Goal: Information Seeking & Learning: Learn about a topic

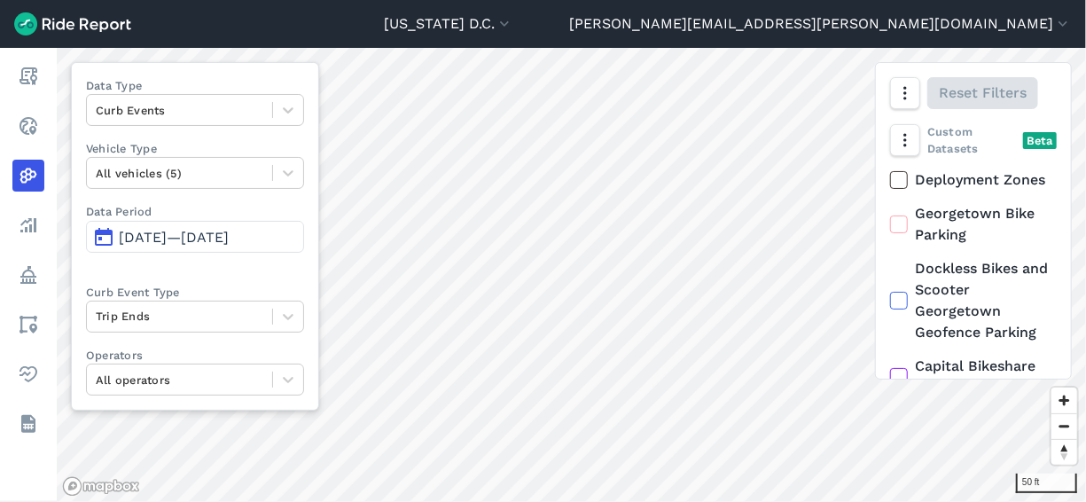
scroll to position [186, 0]
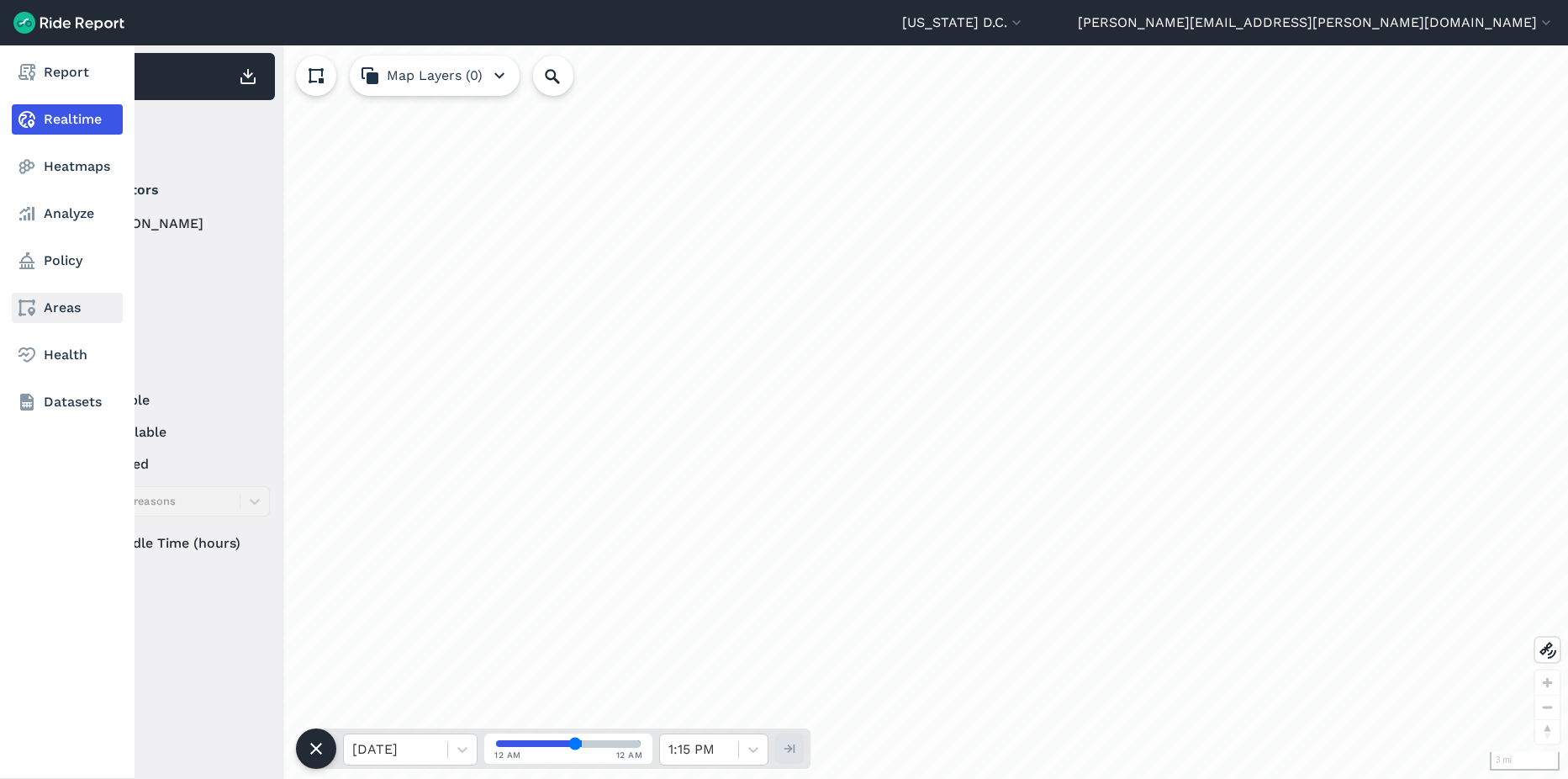
click at [53, 309] on link "Areas" at bounding box center [66, 308] width 111 height 30
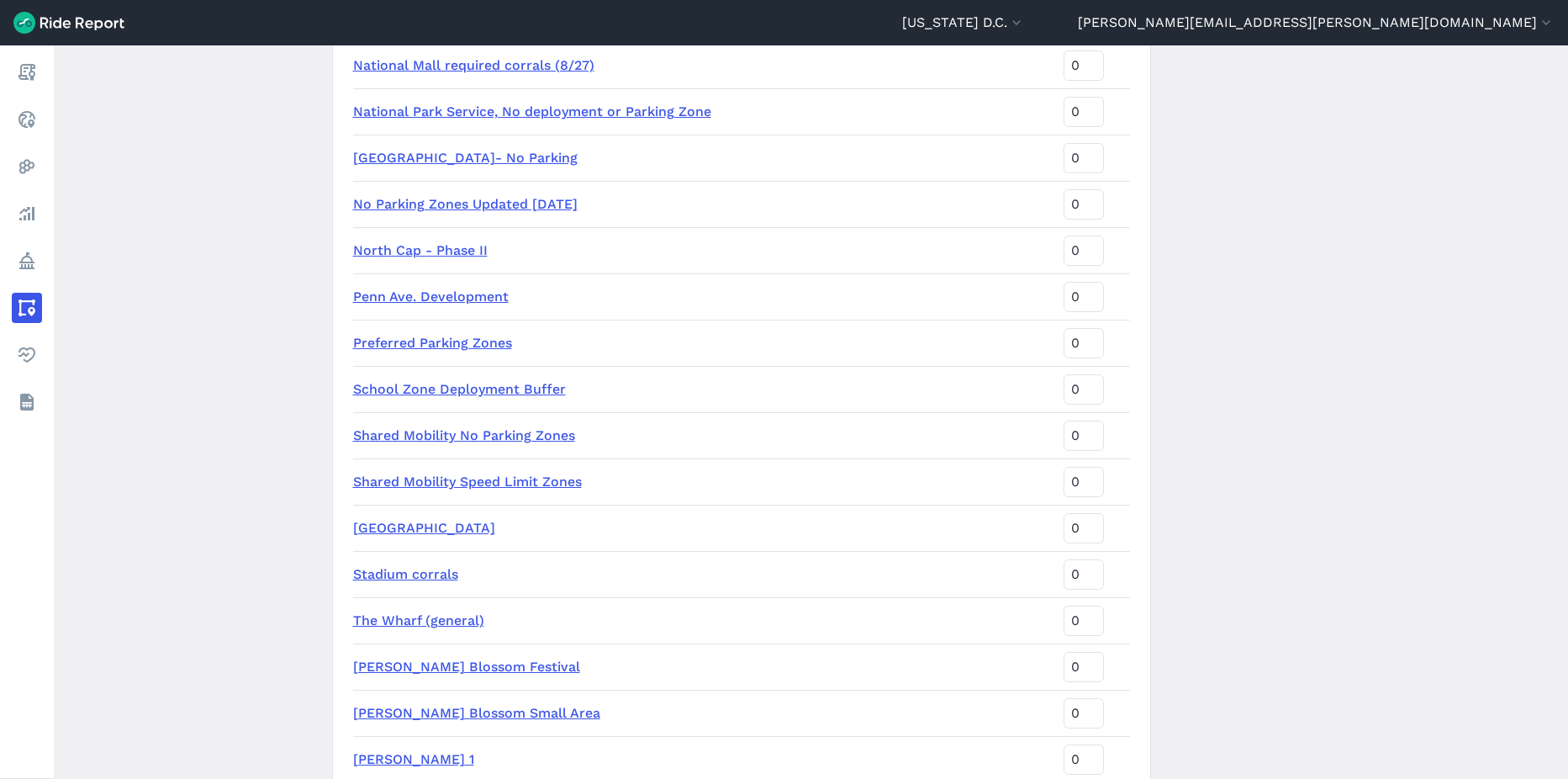
scroll to position [2272, 0]
click at [448, 250] on link "North Cap - Phase II" at bounding box center [420, 248] width 135 height 16
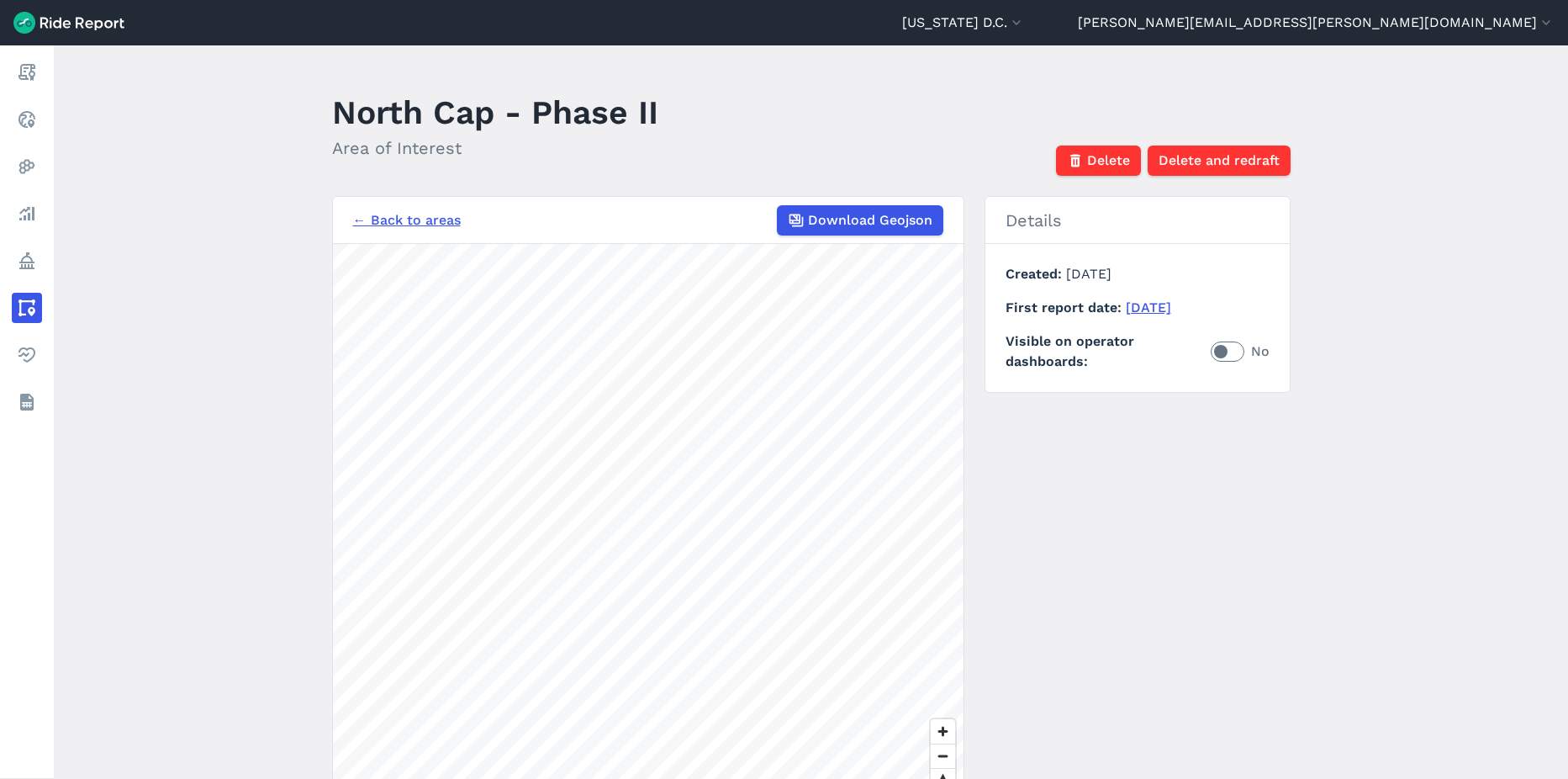
click at [773, 778] on html "[US_STATE] D.C. Capital Bikeshare [US_STATE] D.C. [PERSON_NAME][EMAIL_ADDRESS][…" at bounding box center [784, 389] width 1568 height 779
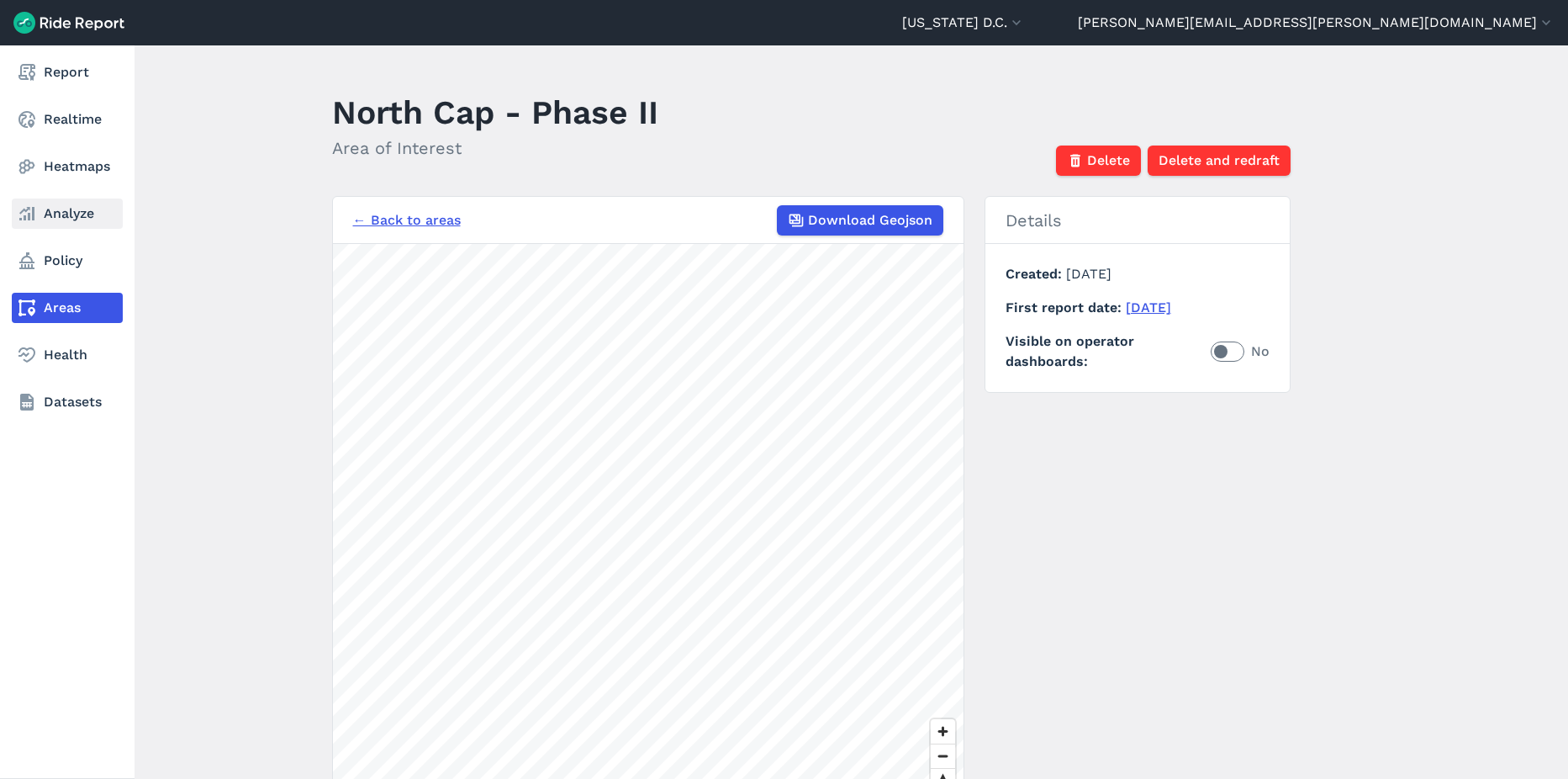
click at [58, 220] on link "Analyze" at bounding box center [66, 213] width 111 height 30
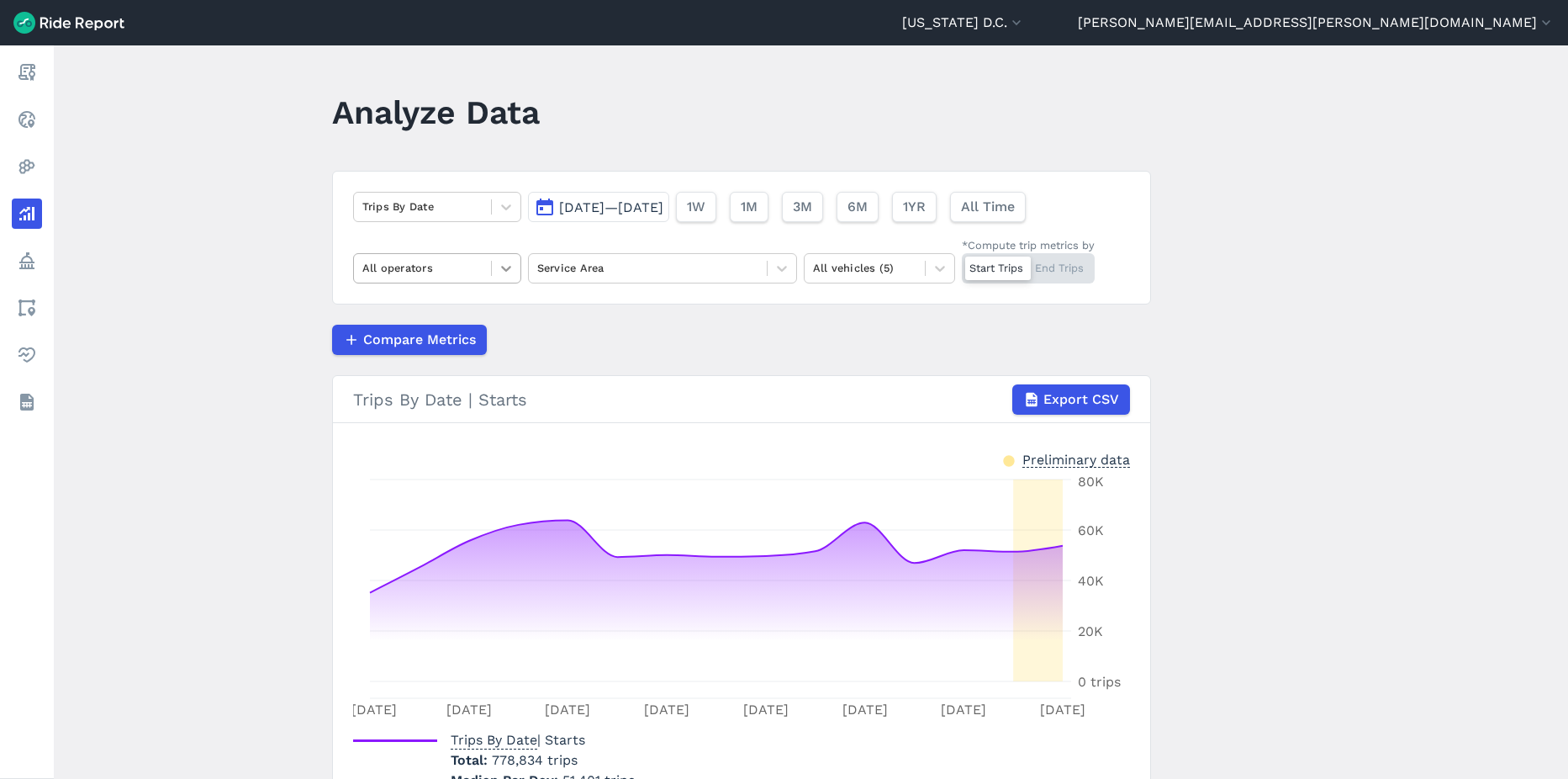
click at [498, 276] on icon at bounding box center [507, 269] width 17 height 17
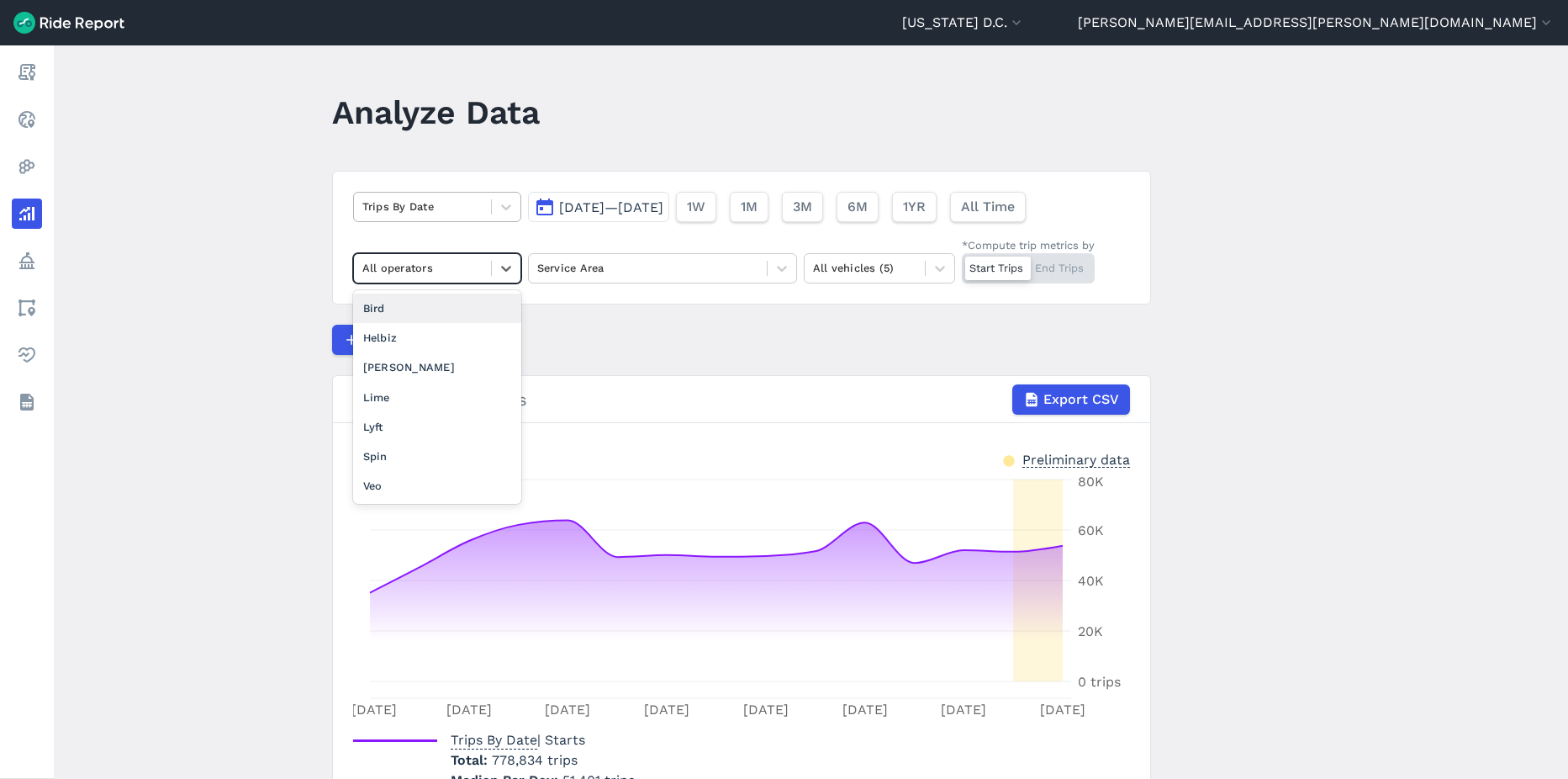
click at [478, 212] on div at bounding box center [422, 206] width 120 height 19
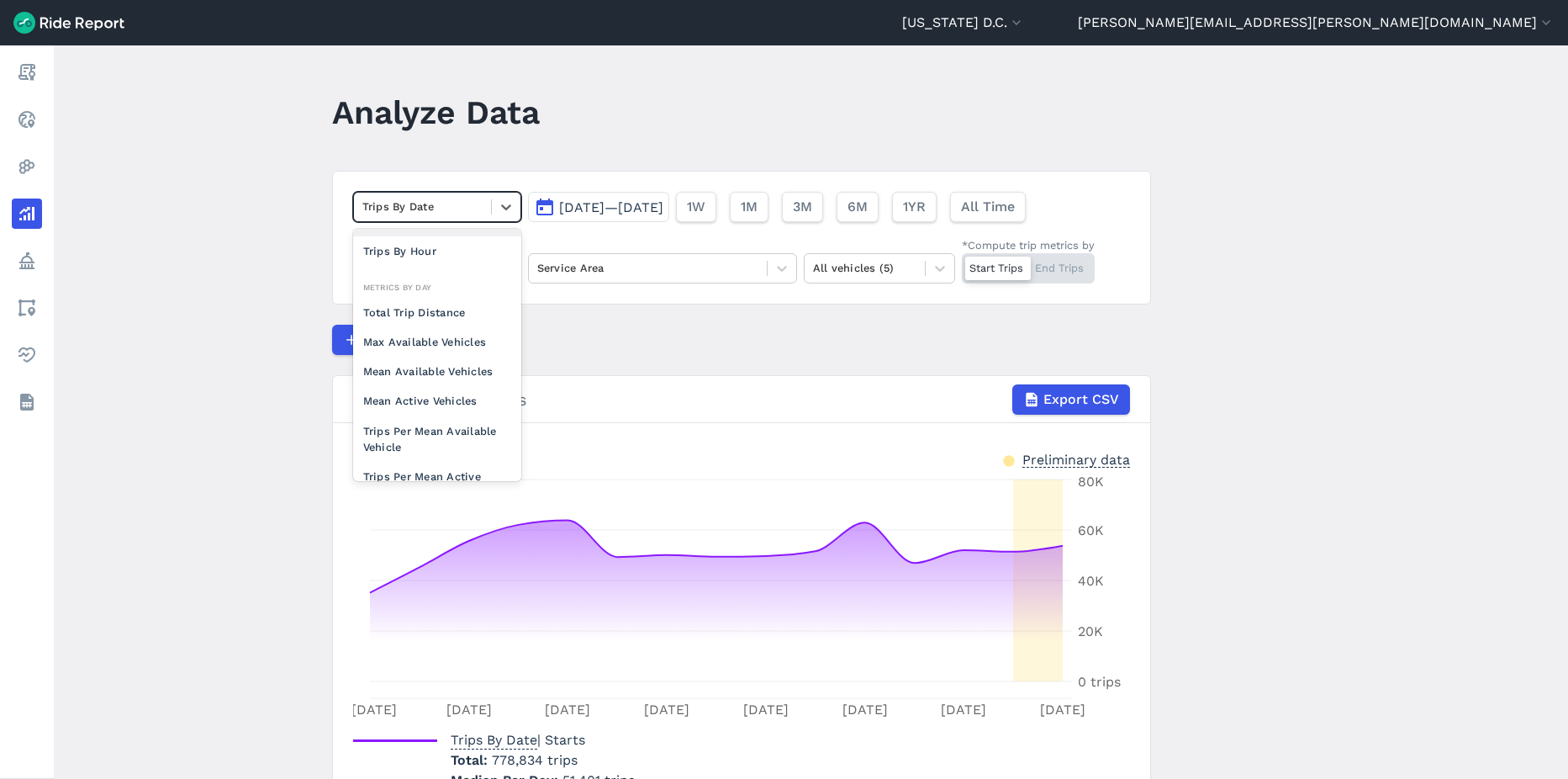
scroll to position [146, 0]
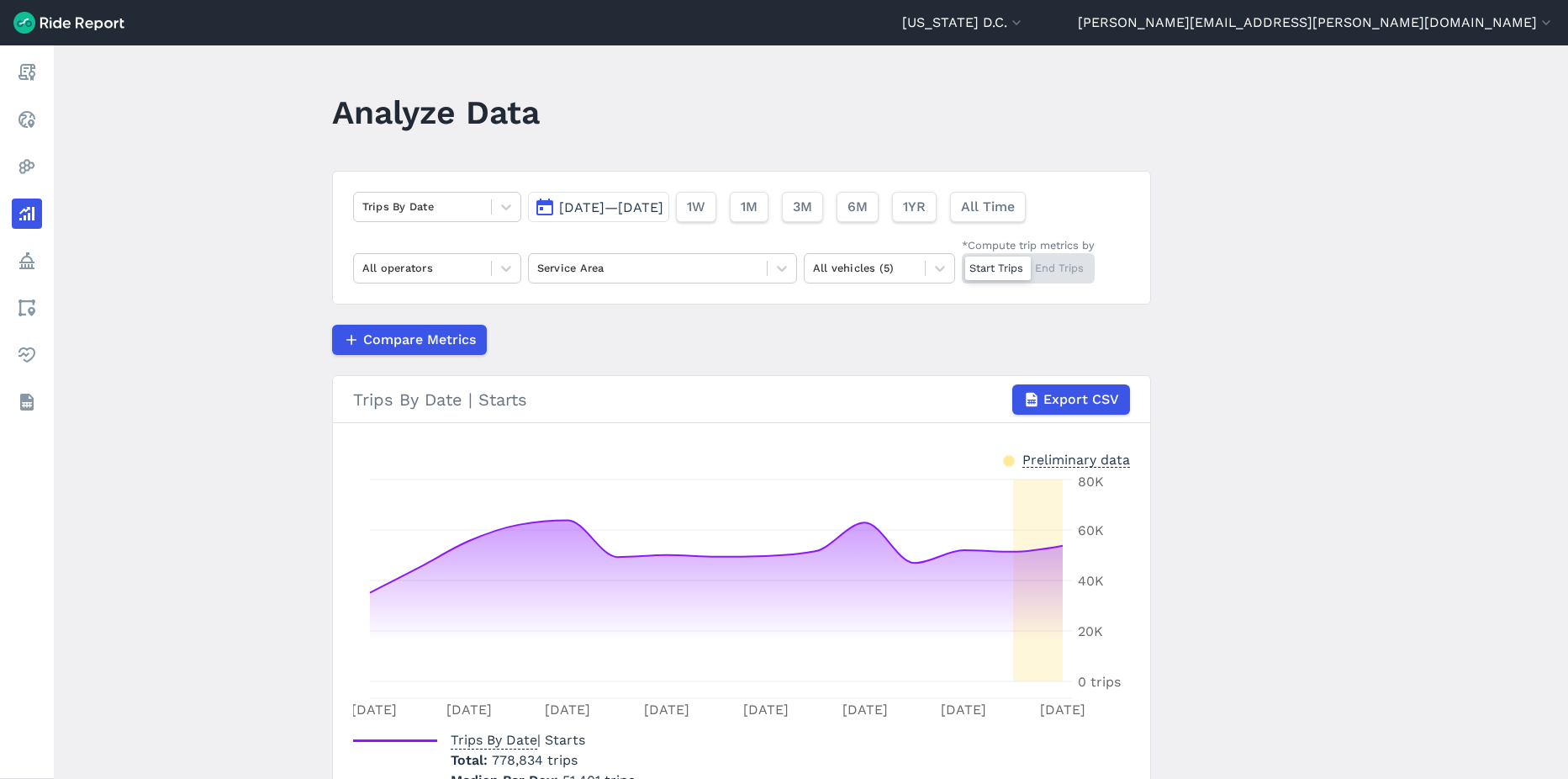
click at [473, 222] on div "Trips By Date [DATE]—[DATE] 1W 1M 3M 6M 1YR All Time All operators Service Area…" at bounding box center [742, 237] width 820 height 134
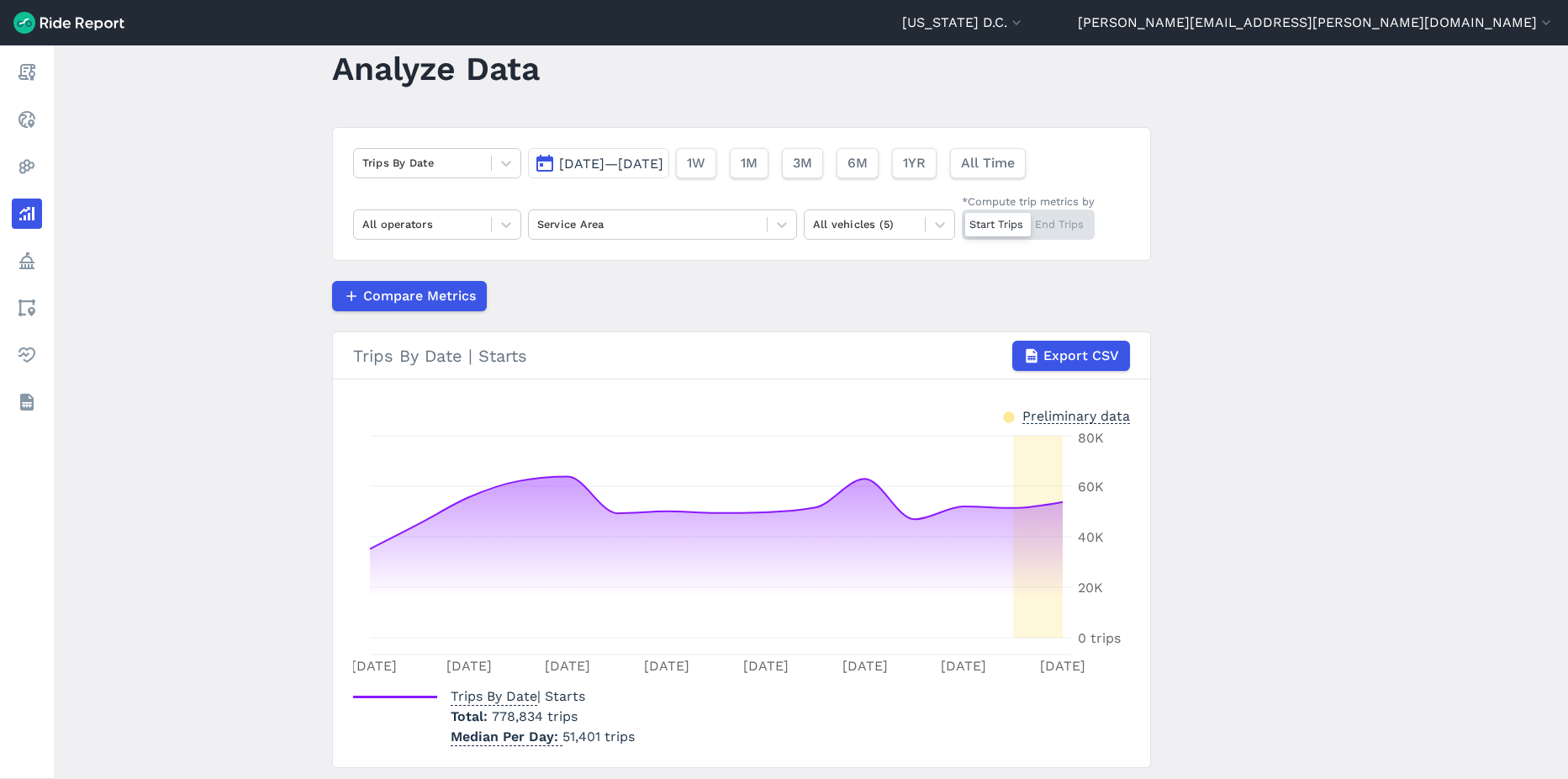
scroll to position [0, 0]
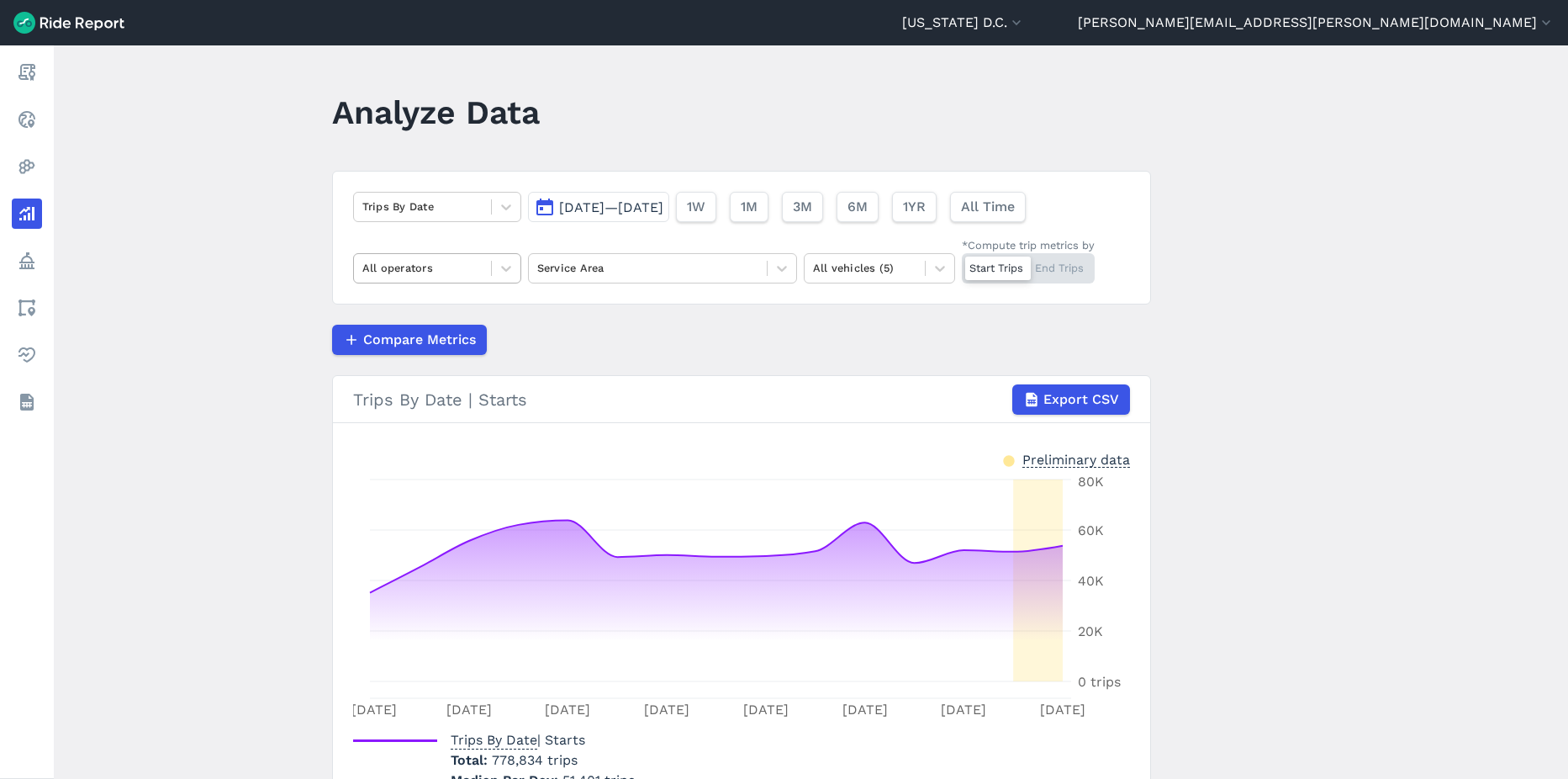
click at [428, 271] on div at bounding box center [422, 268] width 120 height 19
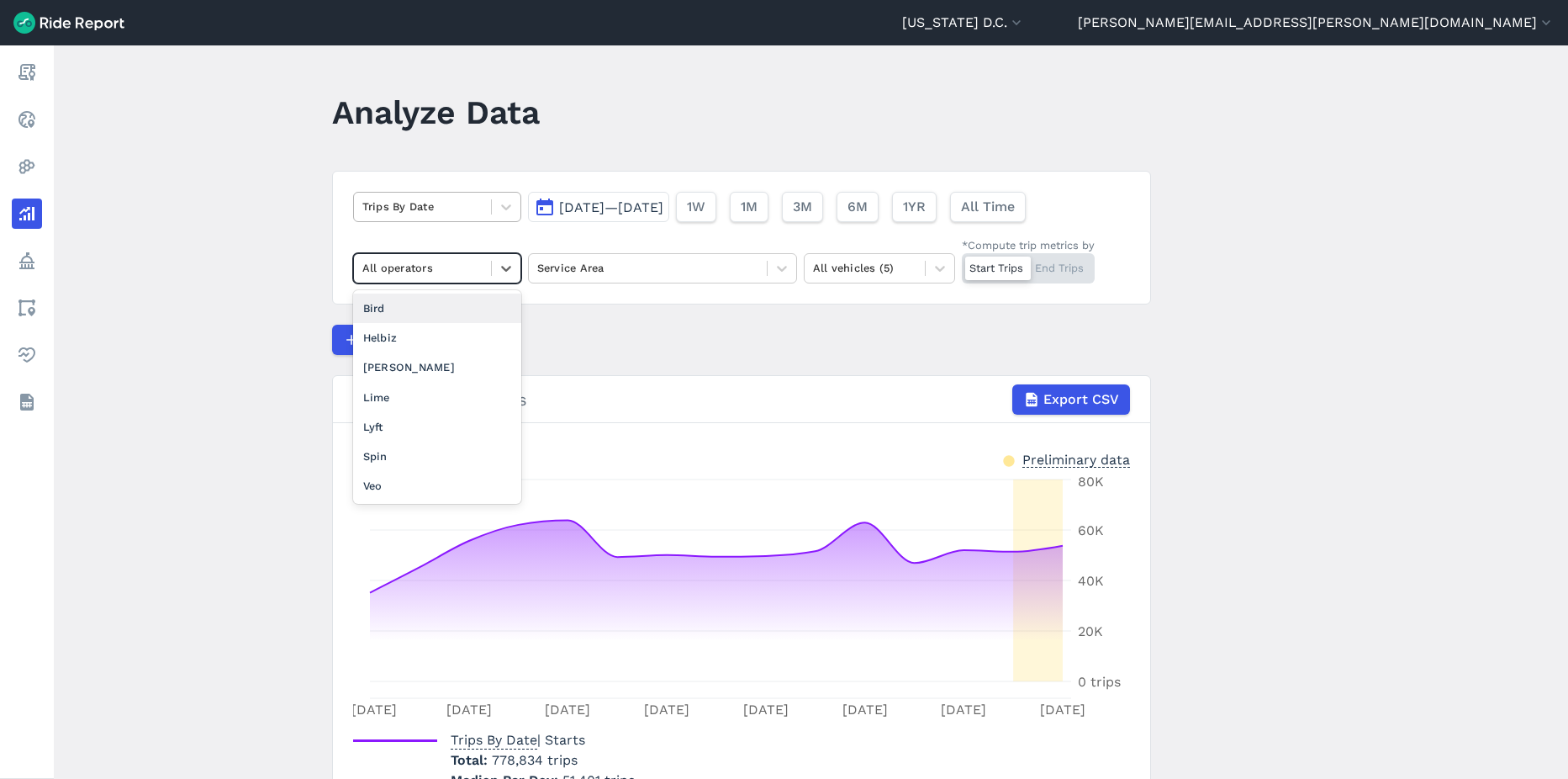
click at [488, 213] on div "Trips By Date" at bounding box center [422, 206] width 138 height 26
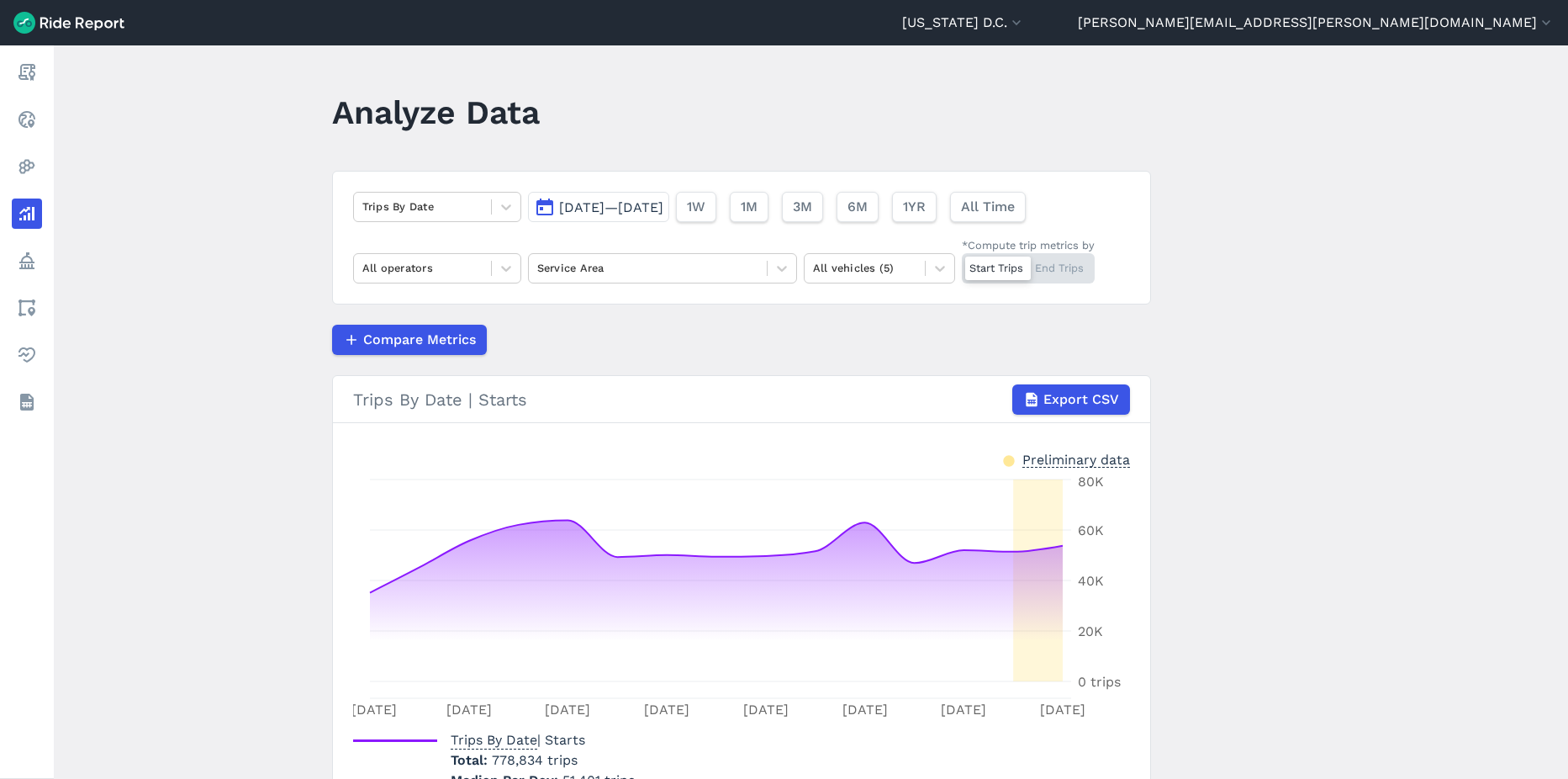
click at [1283, 338] on main "Analyze Data Trips By Date [DATE]—[DATE] 1W 1M 3M 6M 1YR All Time All operators…" at bounding box center [811, 412] width 1515 height 733
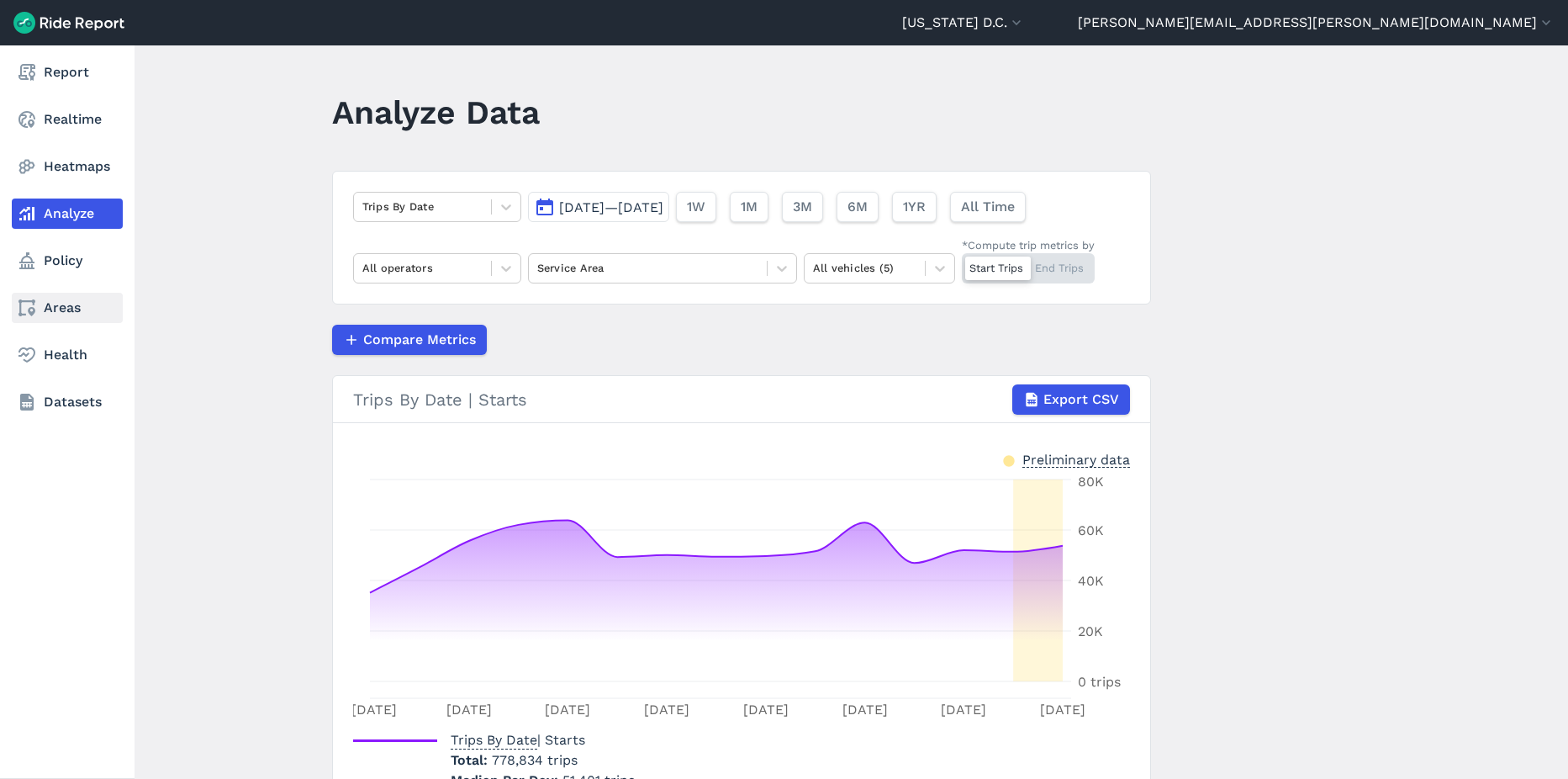
click at [37, 303] on link "Areas" at bounding box center [66, 308] width 111 height 30
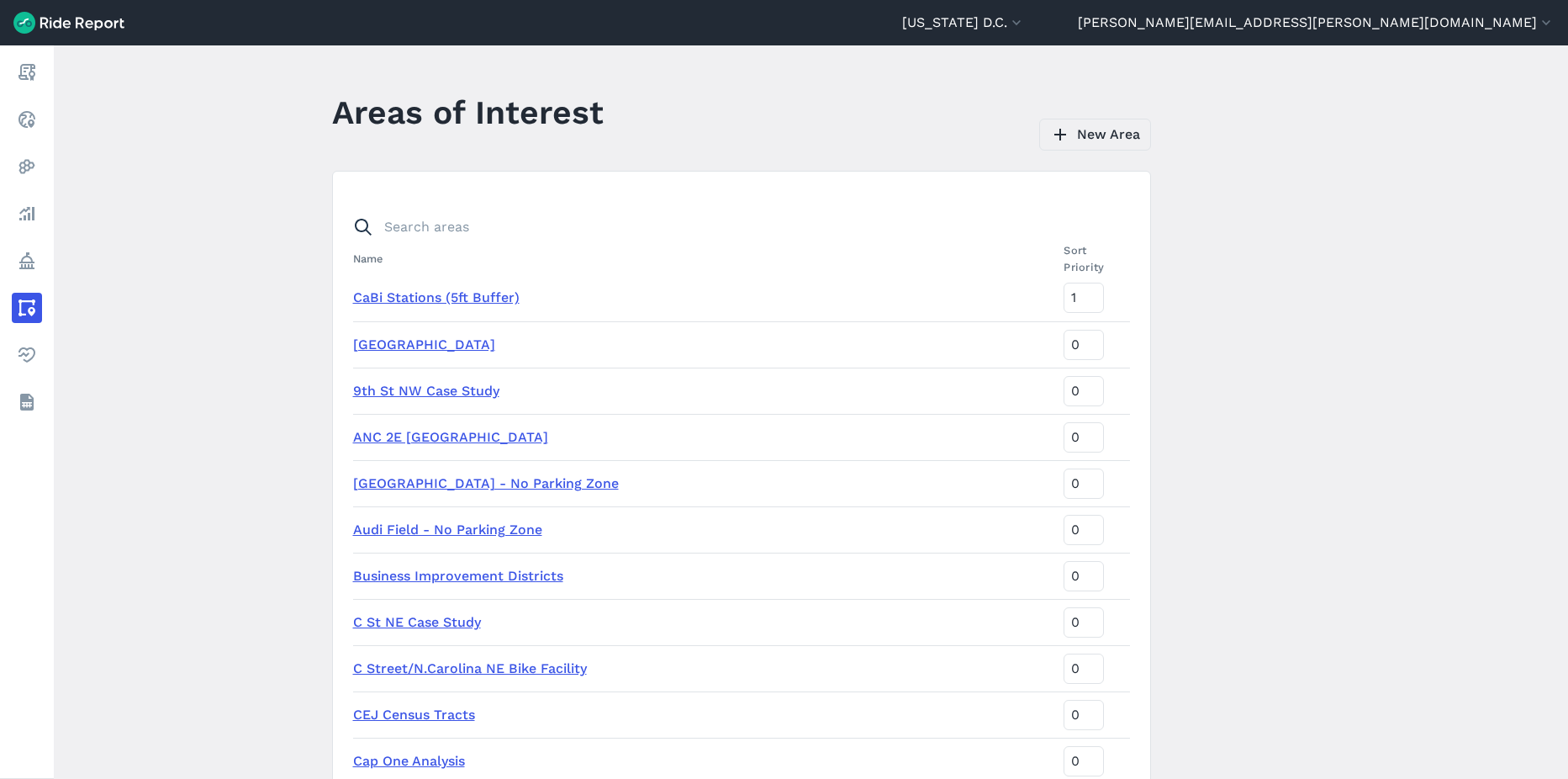
click at [1072, 138] on link "New Area" at bounding box center [1096, 135] width 112 height 32
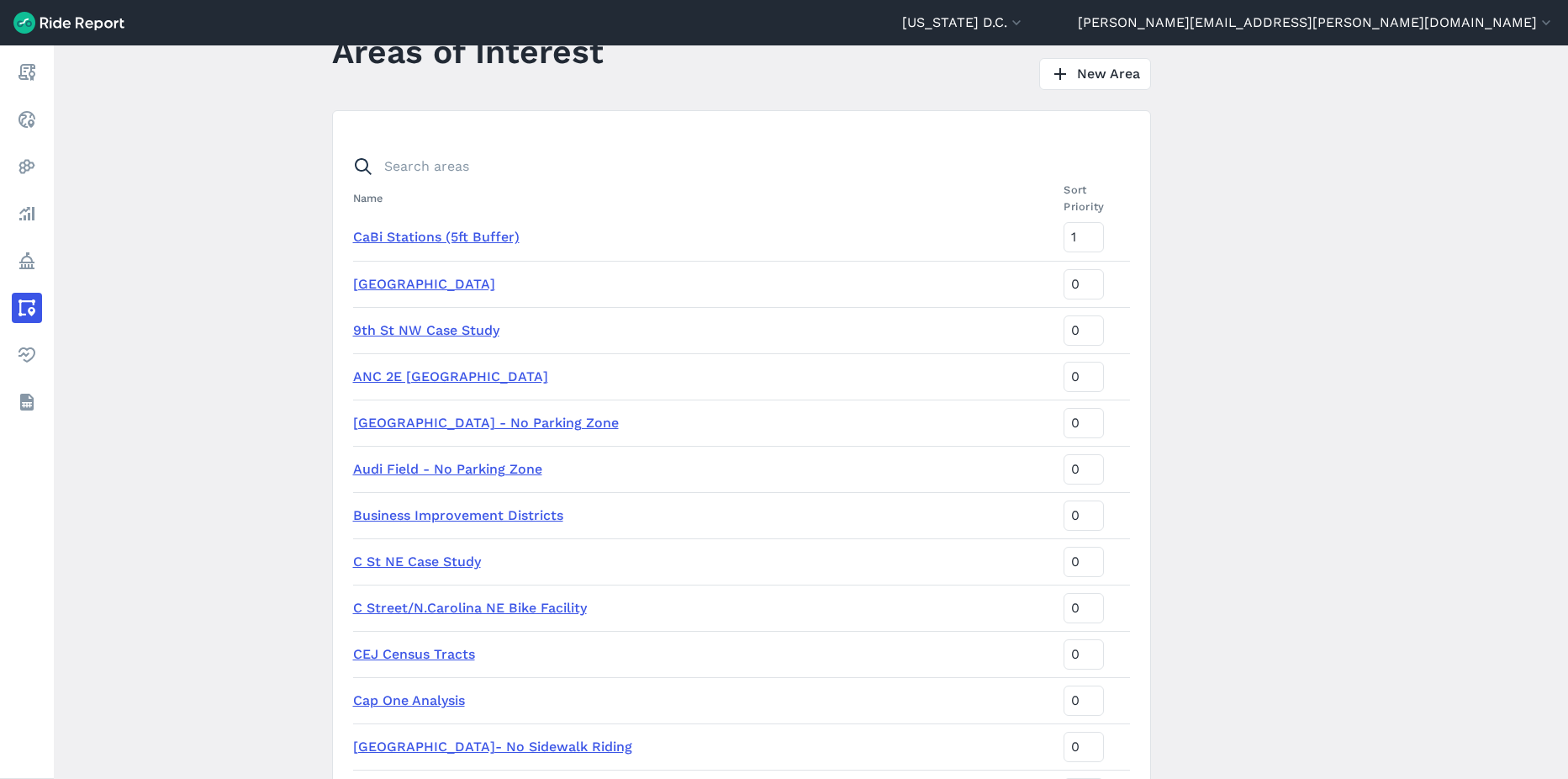
scroll to position [84, 0]
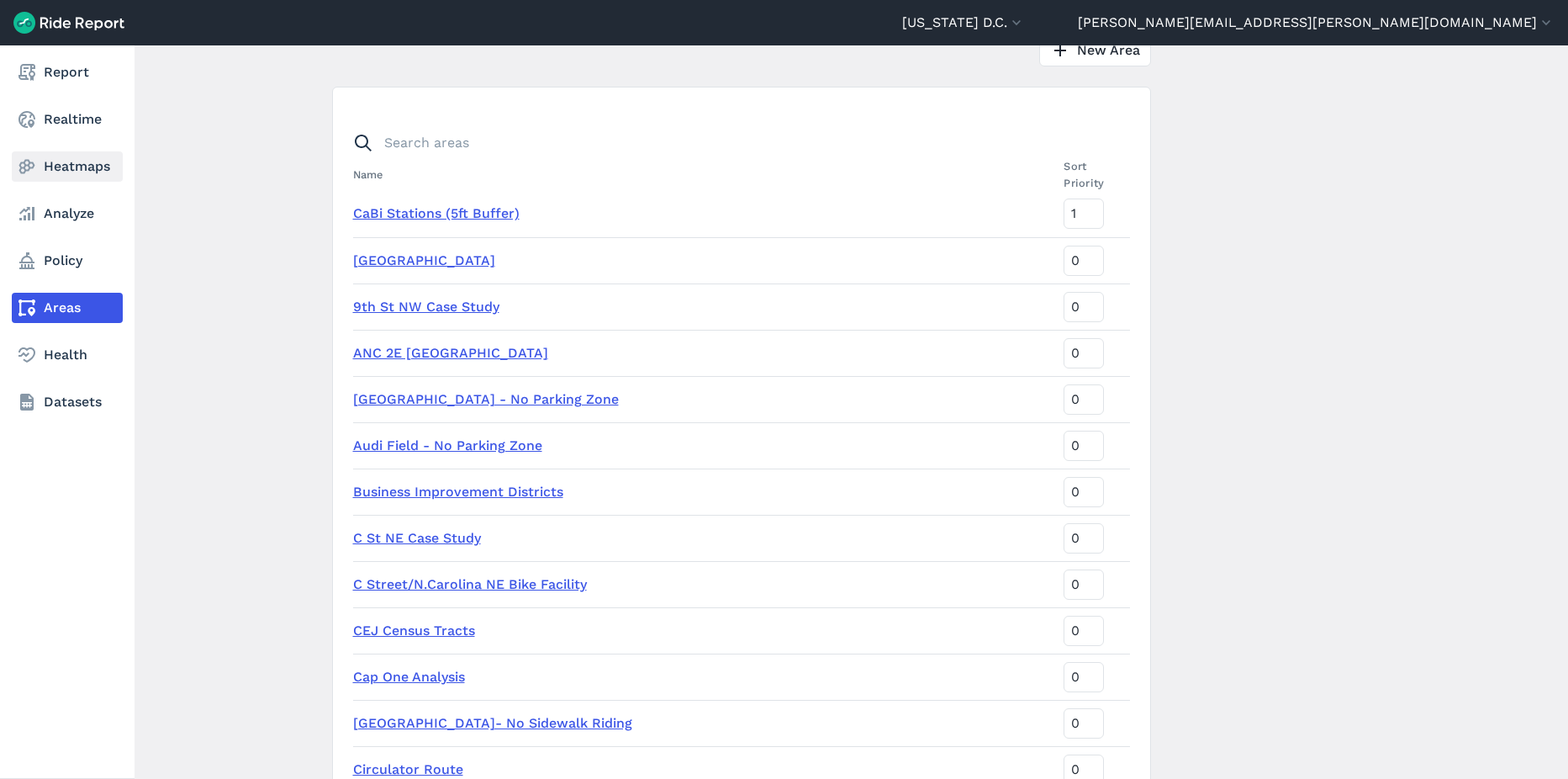
click at [36, 163] on icon at bounding box center [27, 166] width 20 height 20
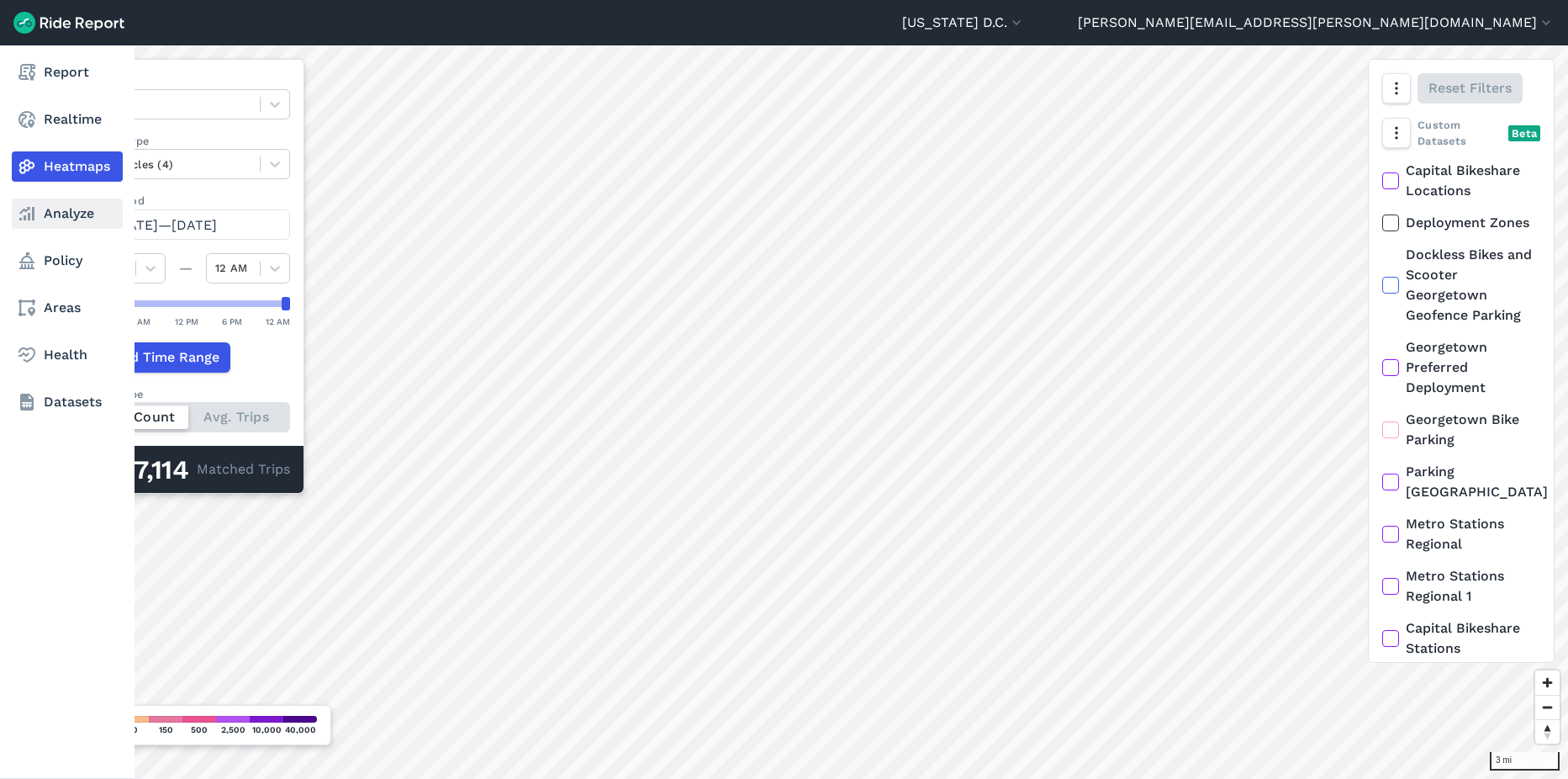
click at [39, 218] on link "Analyze" at bounding box center [66, 213] width 111 height 30
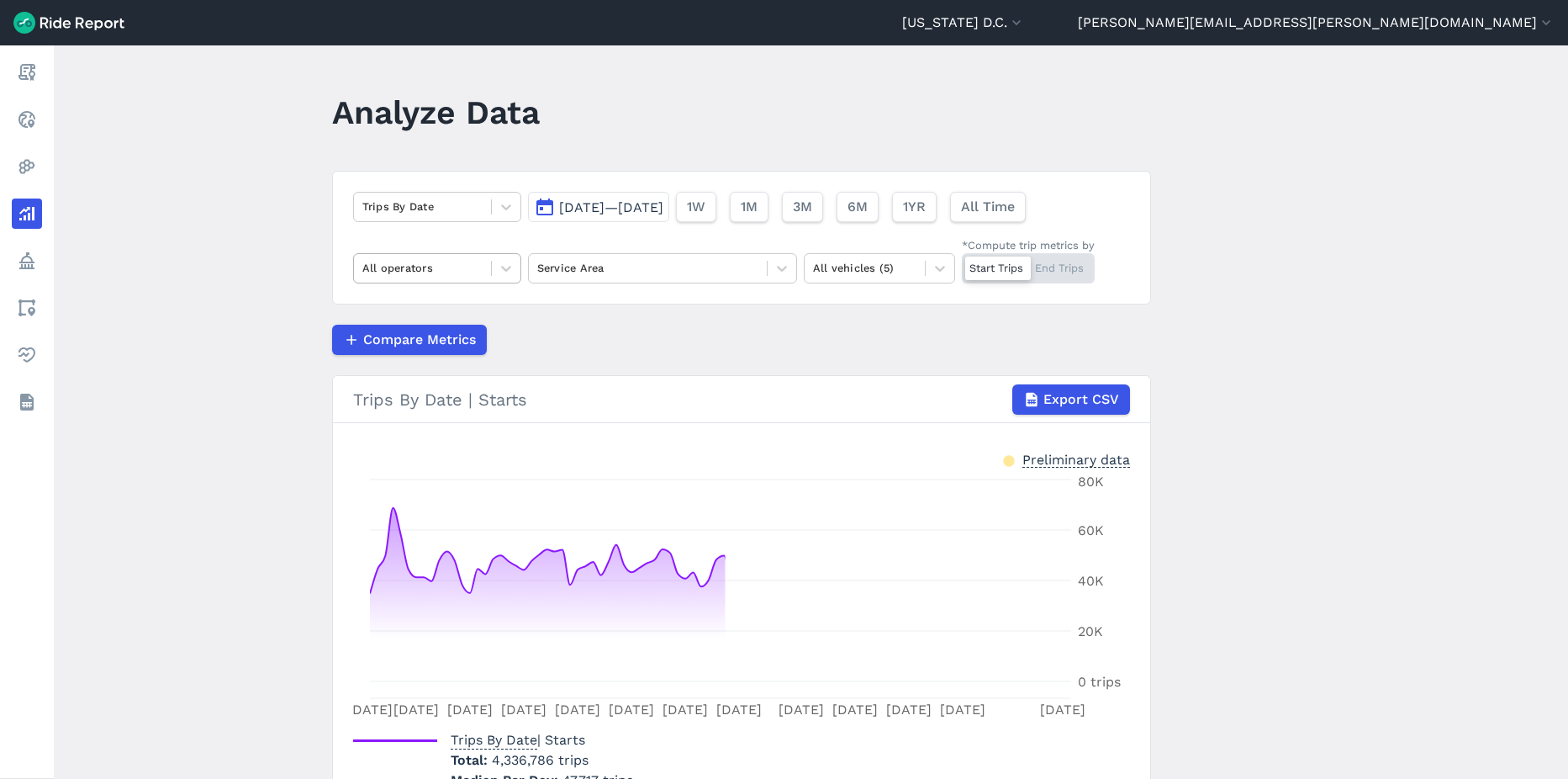
click at [441, 262] on div at bounding box center [422, 268] width 120 height 19
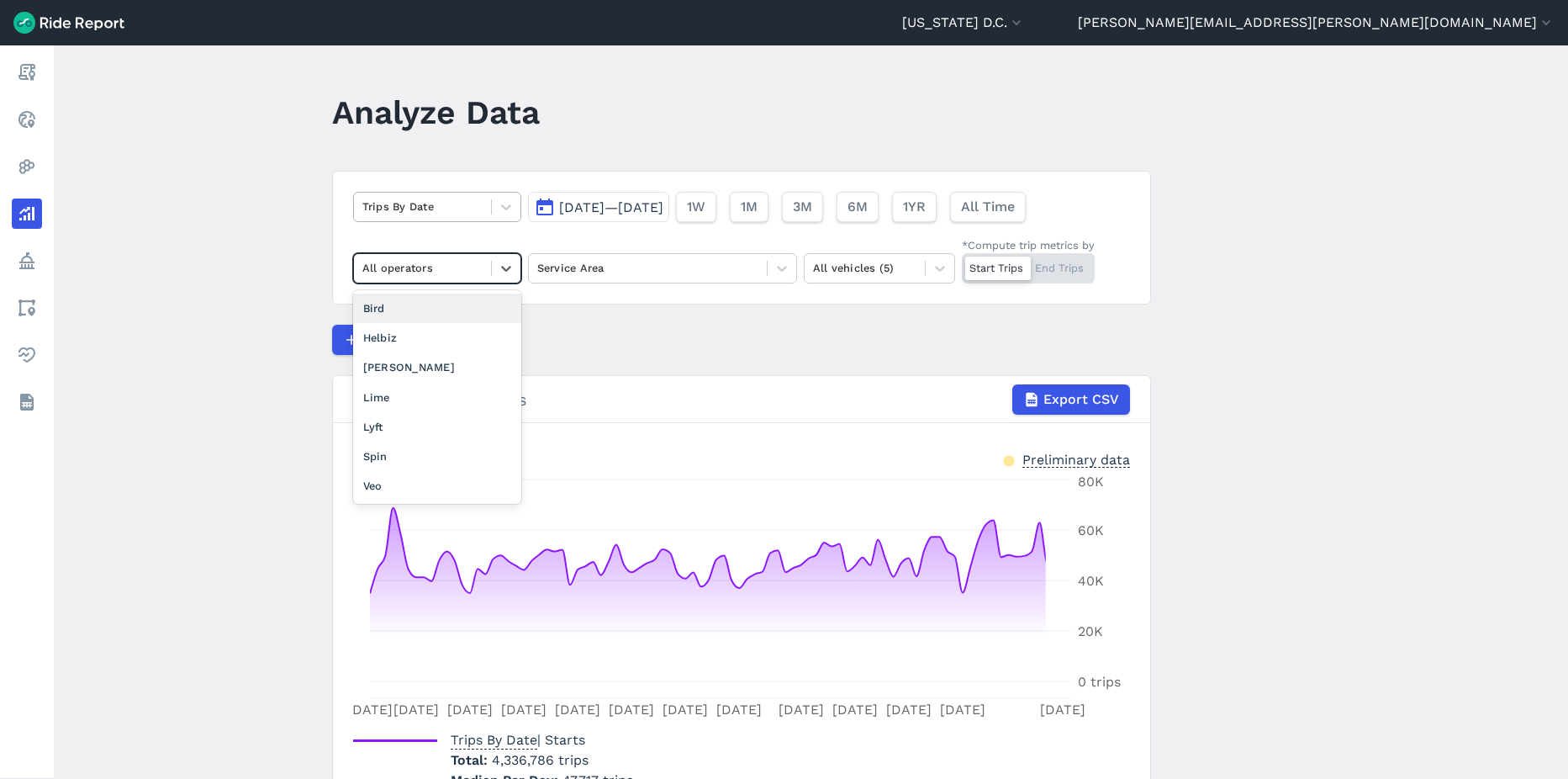
click at [466, 202] on div at bounding box center [422, 206] width 120 height 19
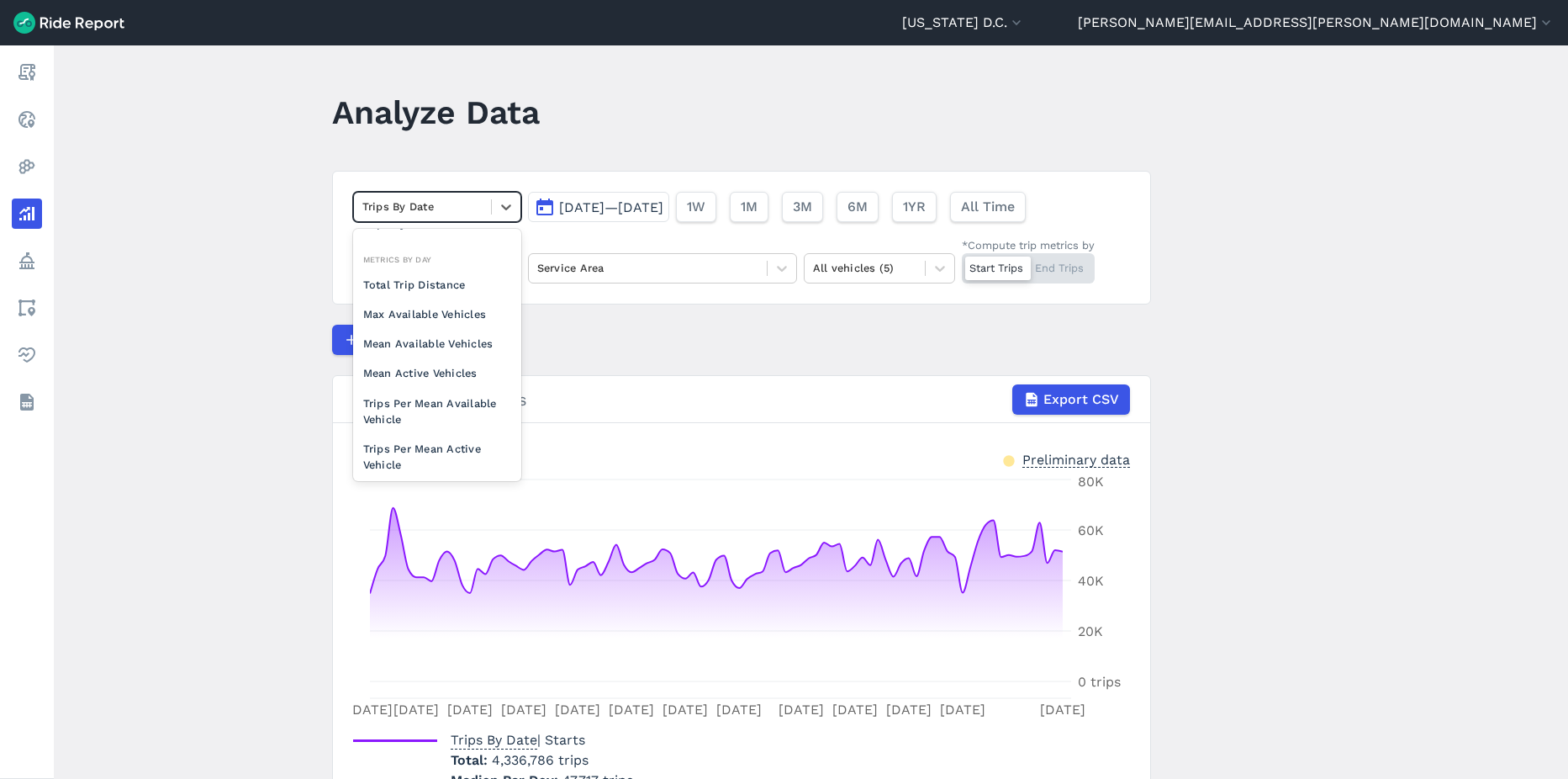
scroll to position [146, 0]
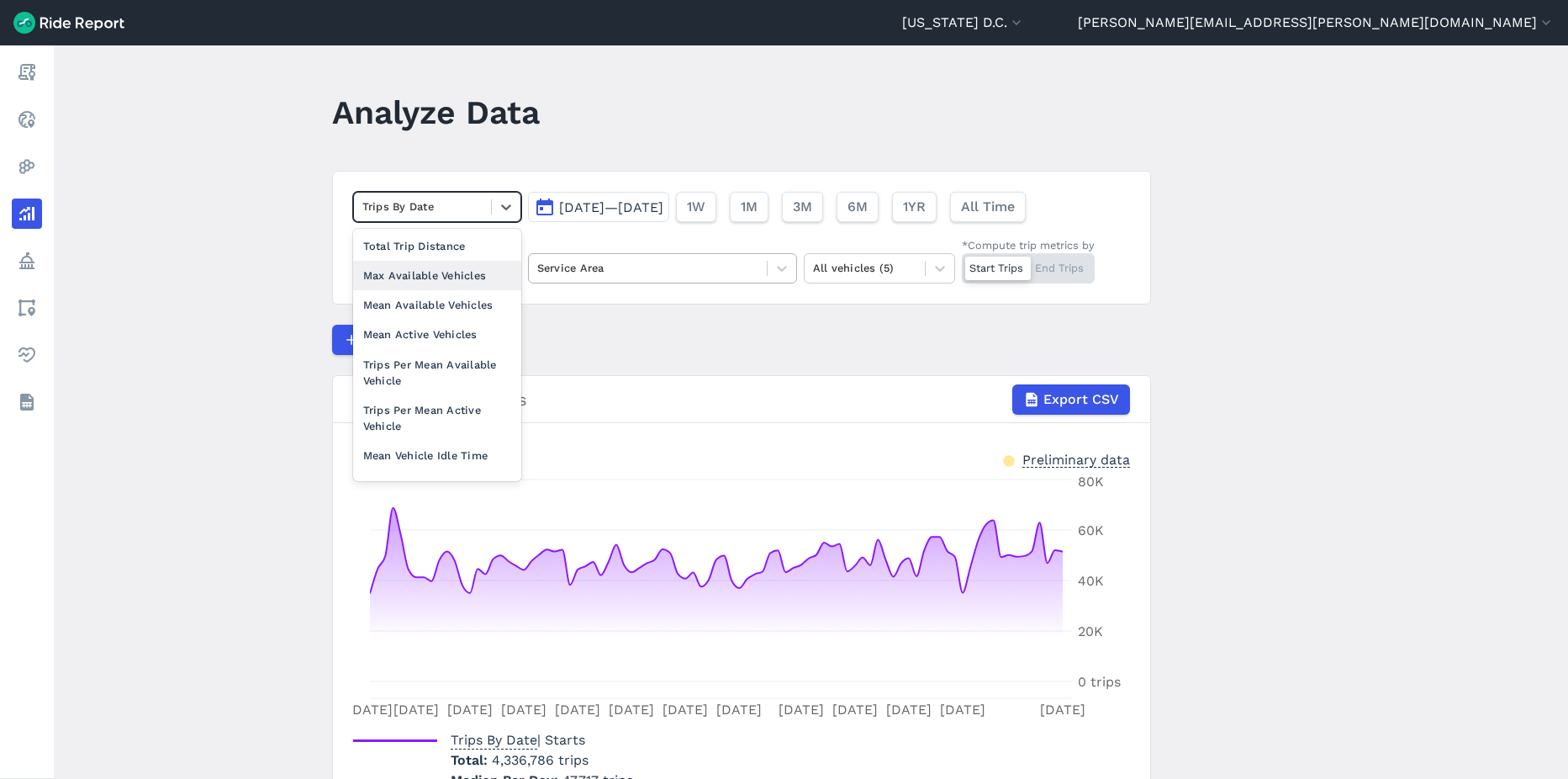
click at [596, 274] on div at bounding box center [648, 268] width 221 height 19
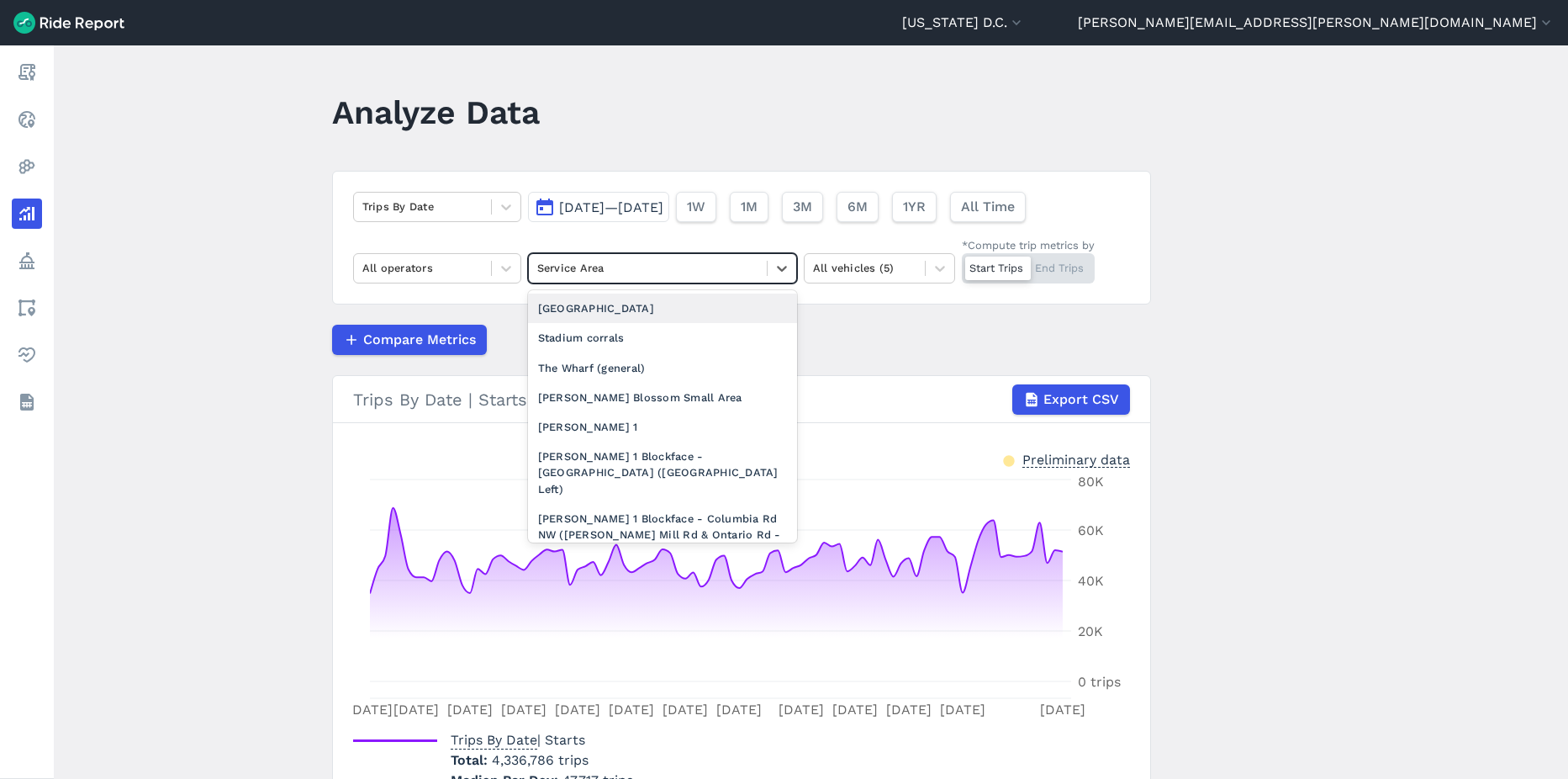
scroll to position [1767, 0]
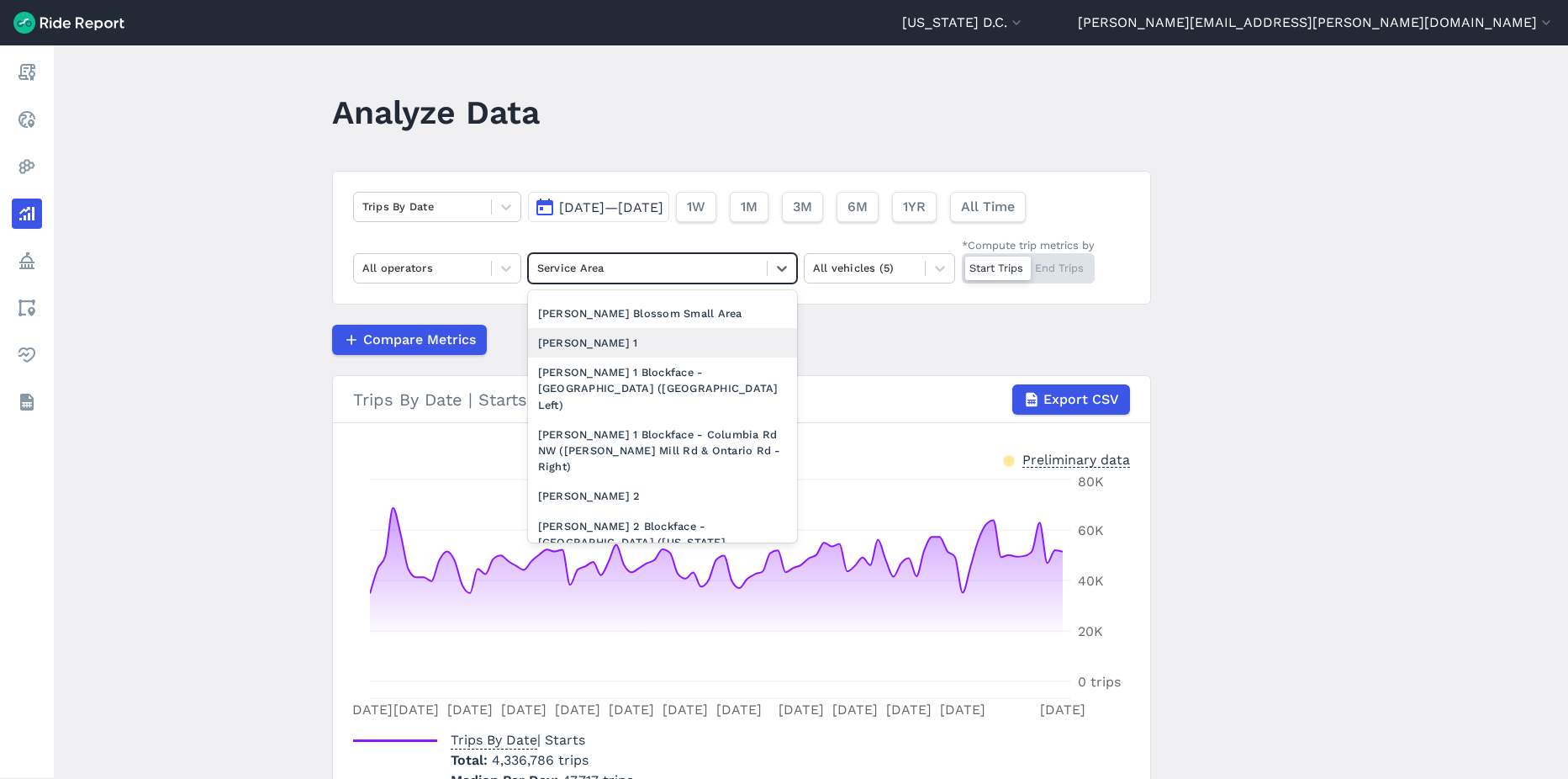
click at [616, 353] on div "[PERSON_NAME] 1" at bounding box center [663, 343] width 269 height 29
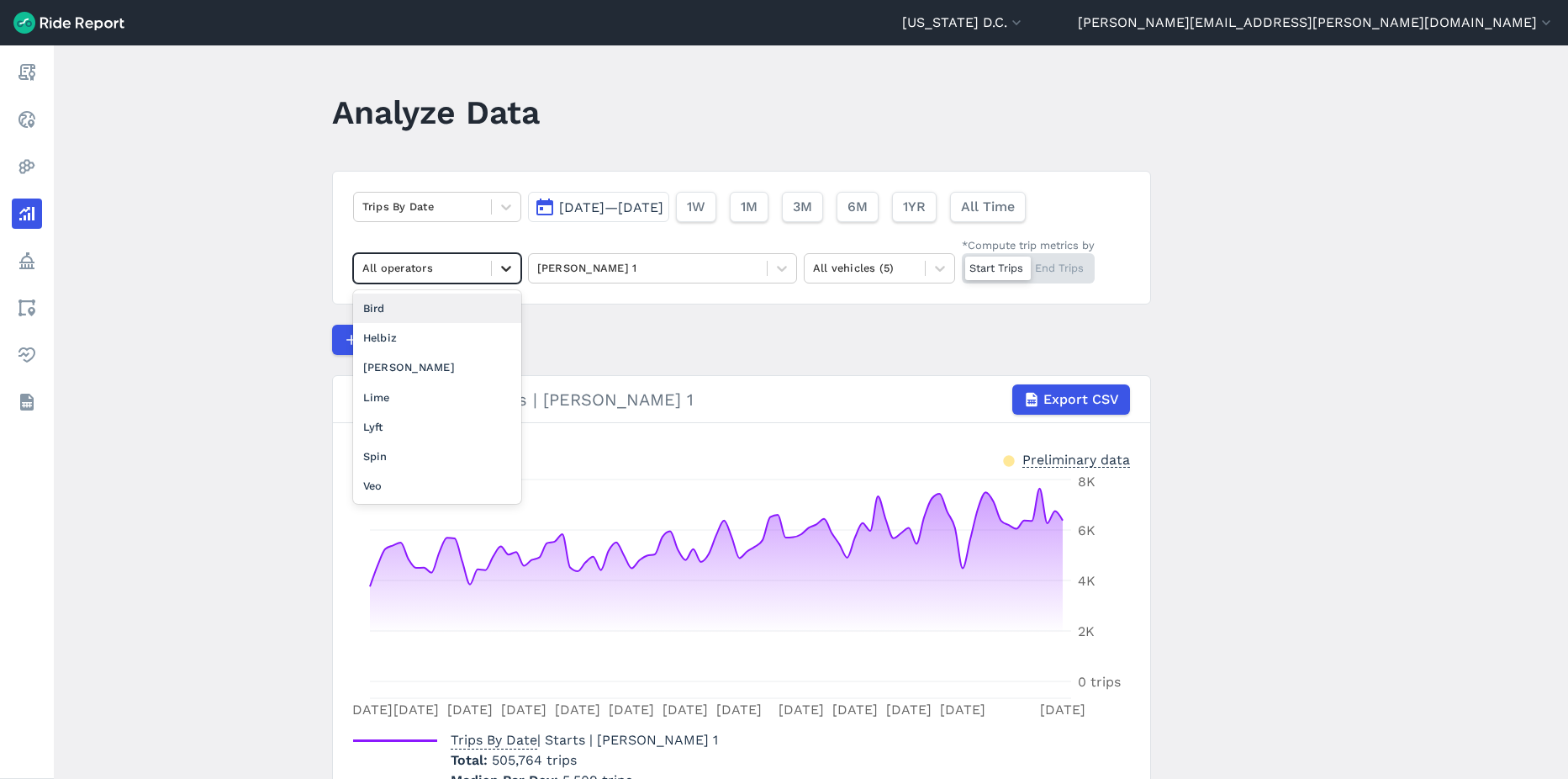
click at [507, 272] on icon at bounding box center [507, 269] width 17 height 17
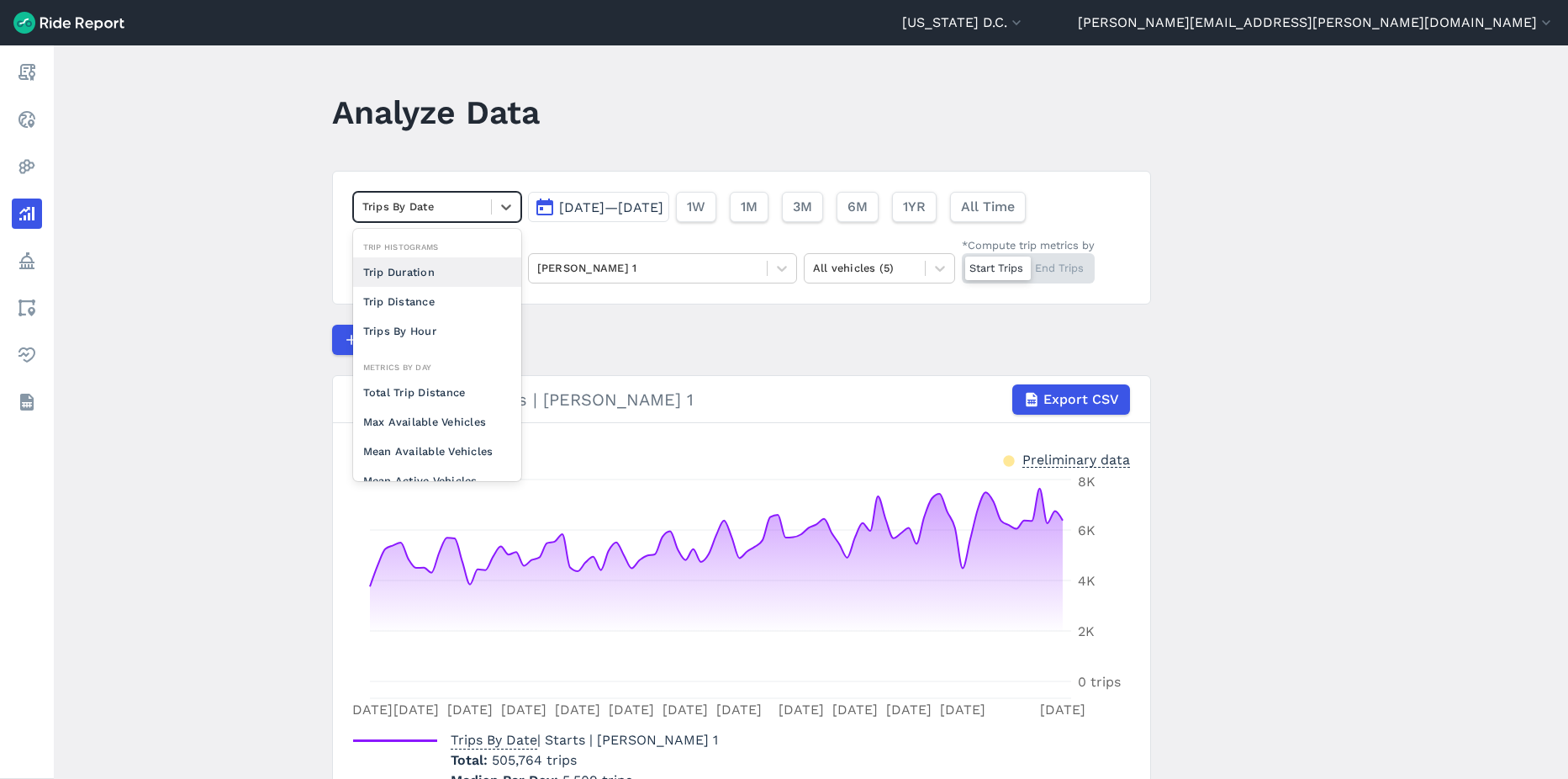
click at [488, 208] on div "Trips By Date" at bounding box center [422, 206] width 138 height 26
click at [435, 301] on div "Trip Distance" at bounding box center [436, 301] width 168 height 29
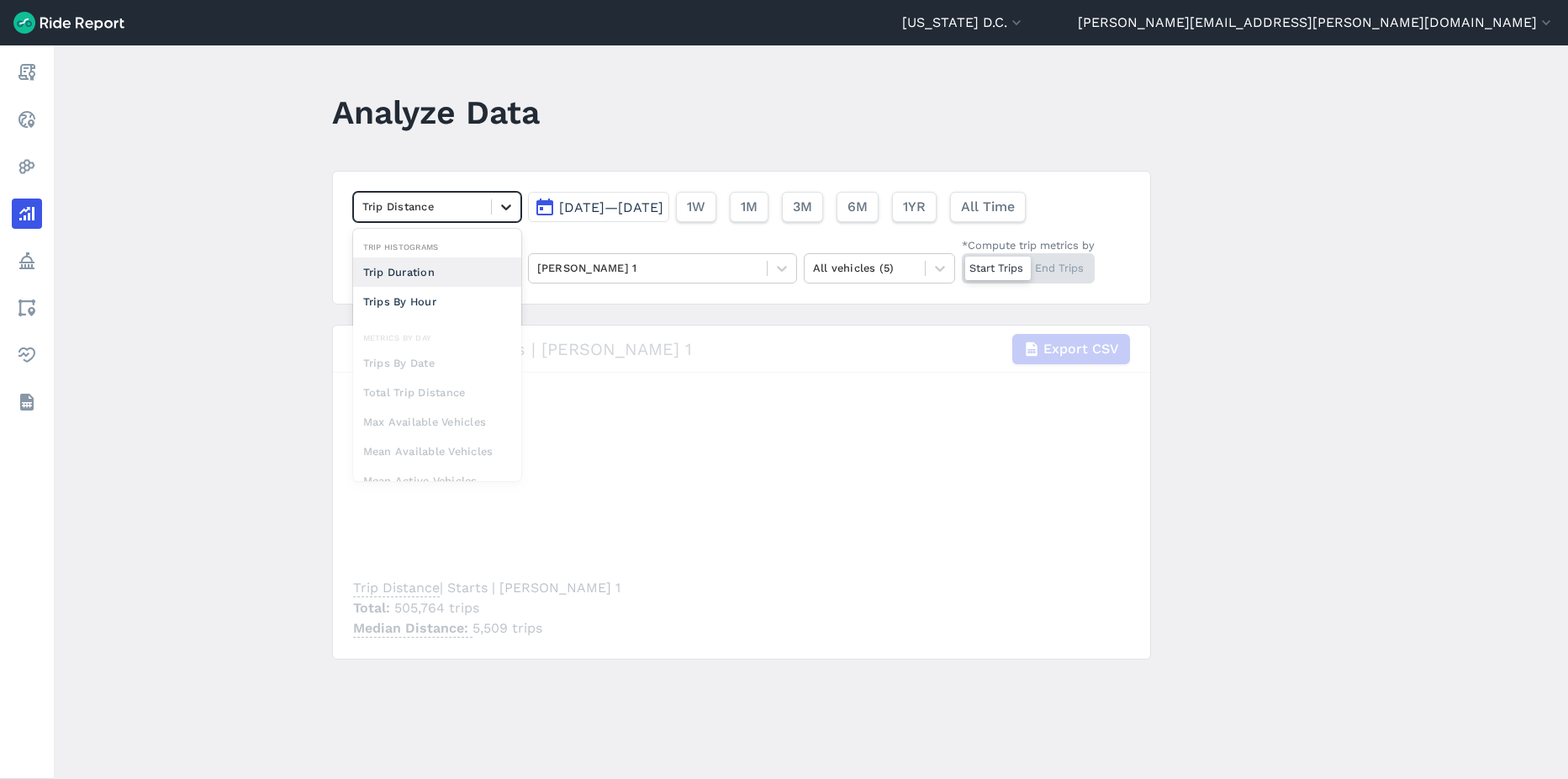
click at [492, 207] on div at bounding box center [507, 207] width 28 height 28
click at [448, 411] on div "loading" at bounding box center [742, 492] width 818 height 333
click at [663, 207] on span "[DATE]—[DATE]" at bounding box center [612, 207] width 104 height 16
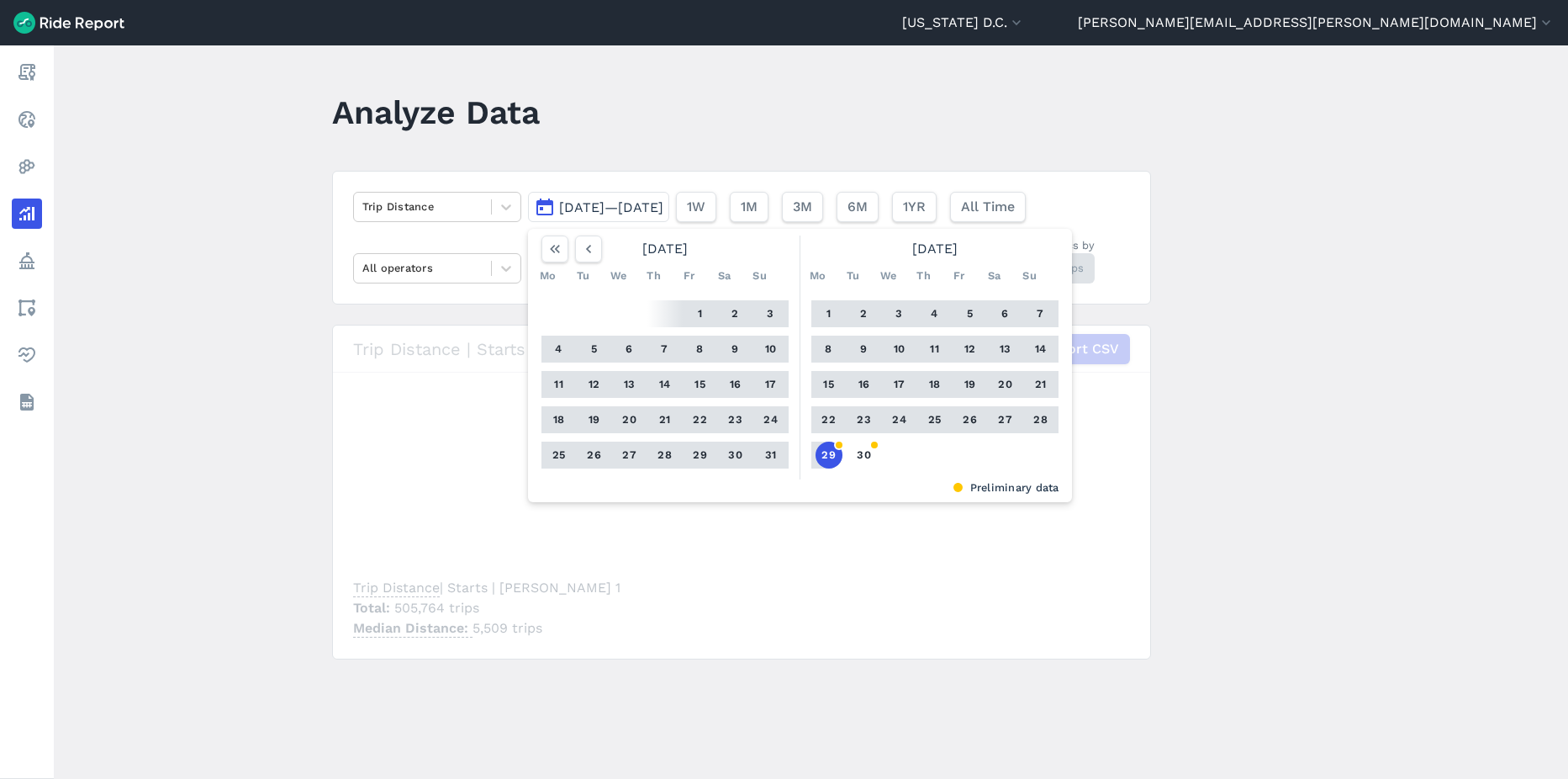
click at [829, 313] on button "1" at bounding box center [829, 314] width 27 height 27
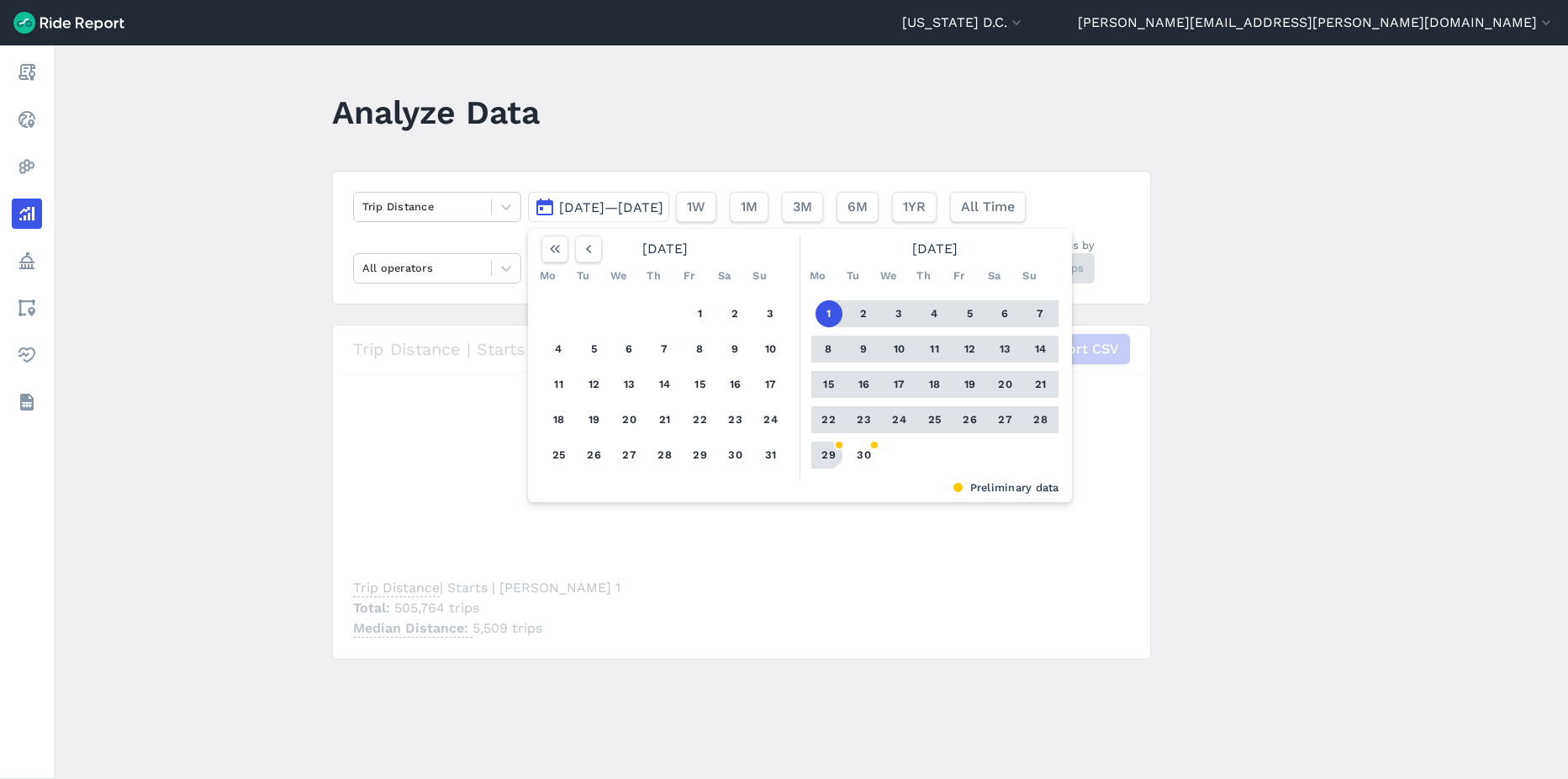
click at [831, 450] on button "29" at bounding box center [829, 454] width 27 height 27
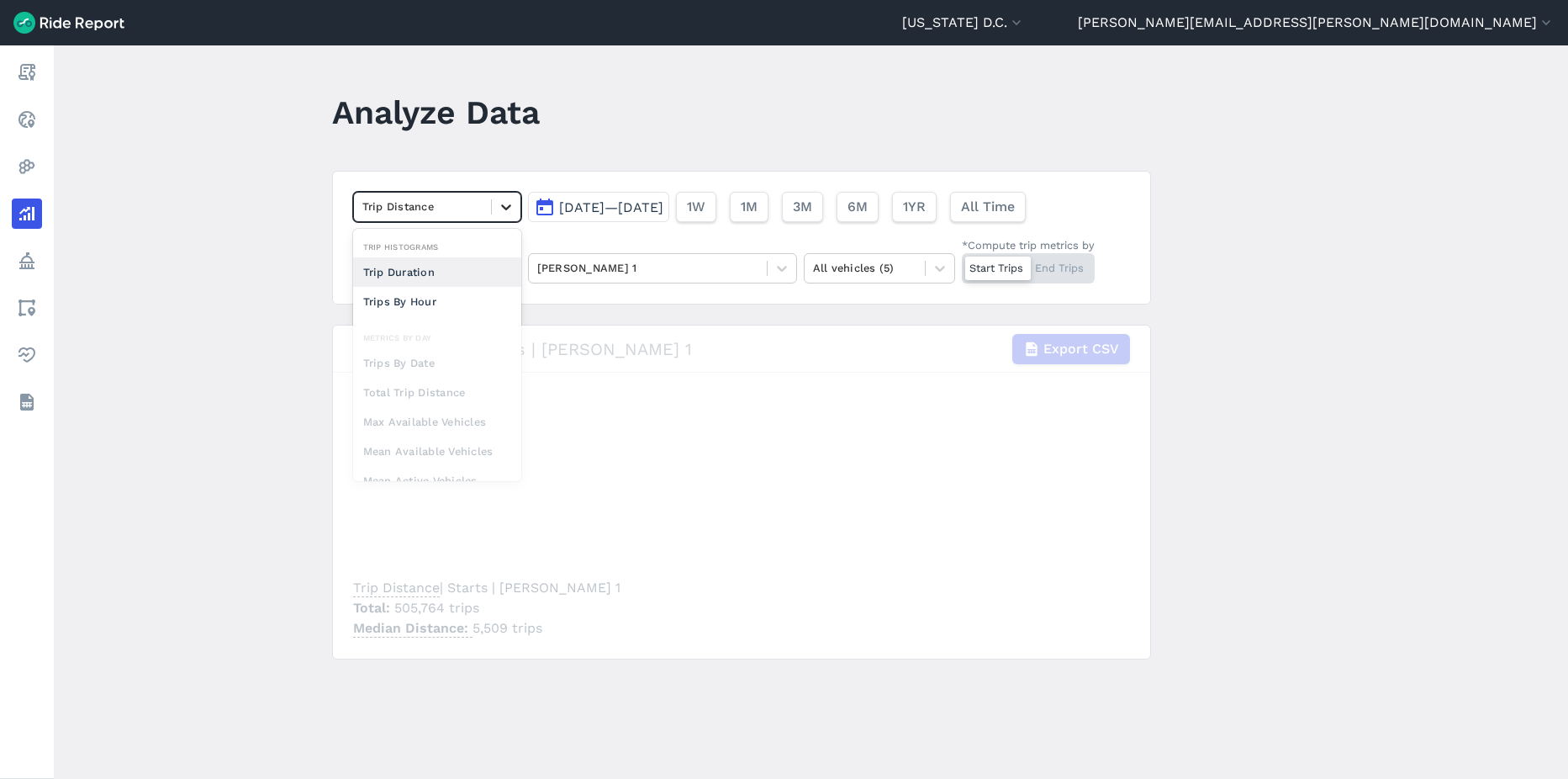
click at [500, 208] on icon at bounding box center [507, 207] width 17 height 17
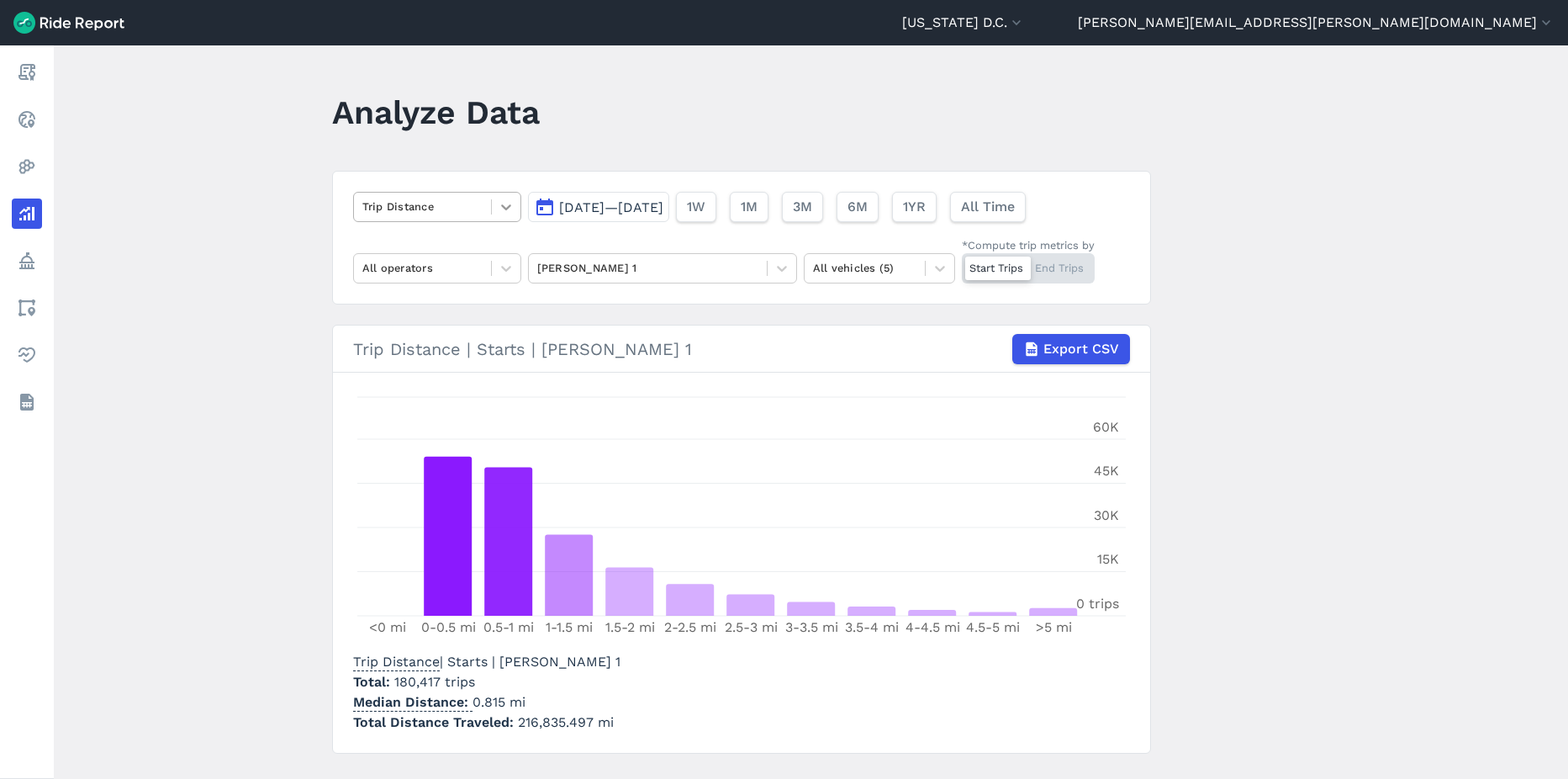
click at [502, 206] on icon at bounding box center [507, 207] width 17 height 17
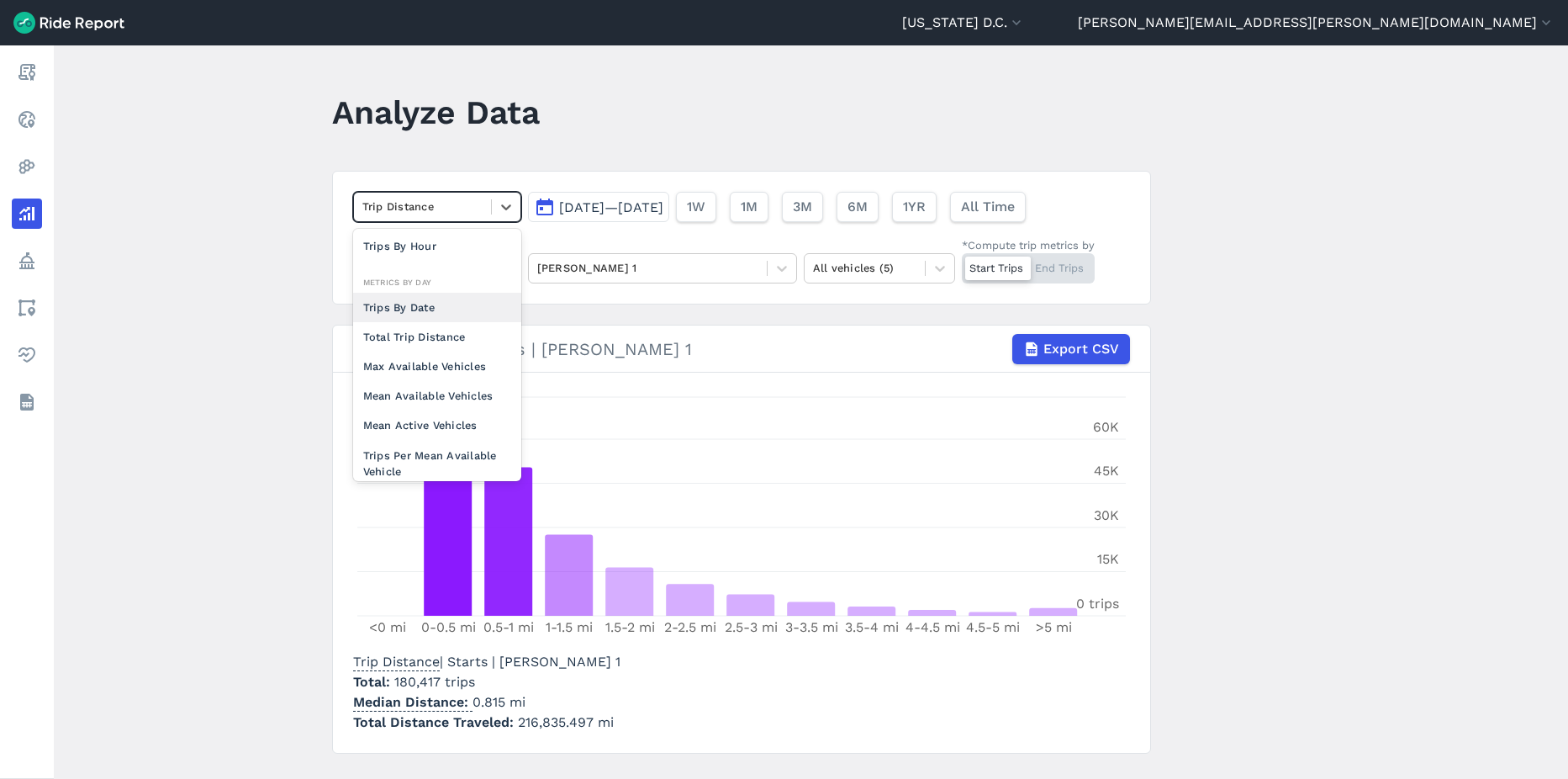
scroll to position [84, 0]
click at [420, 368] on div "Mean Available Vehicles" at bounding box center [436, 366] width 168 height 29
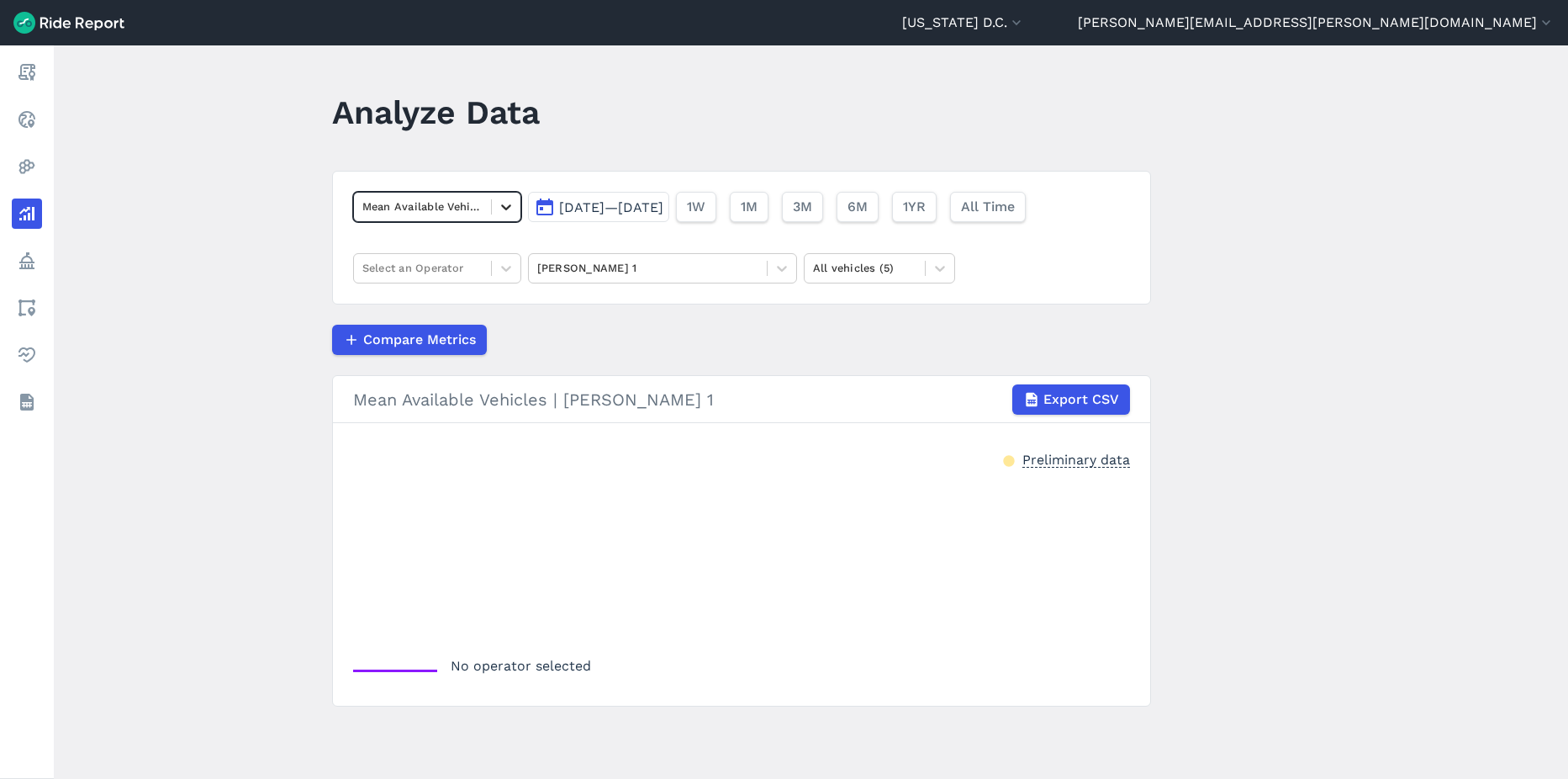
click at [504, 204] on icon at bounding box center [507, 207] width 17 height 17
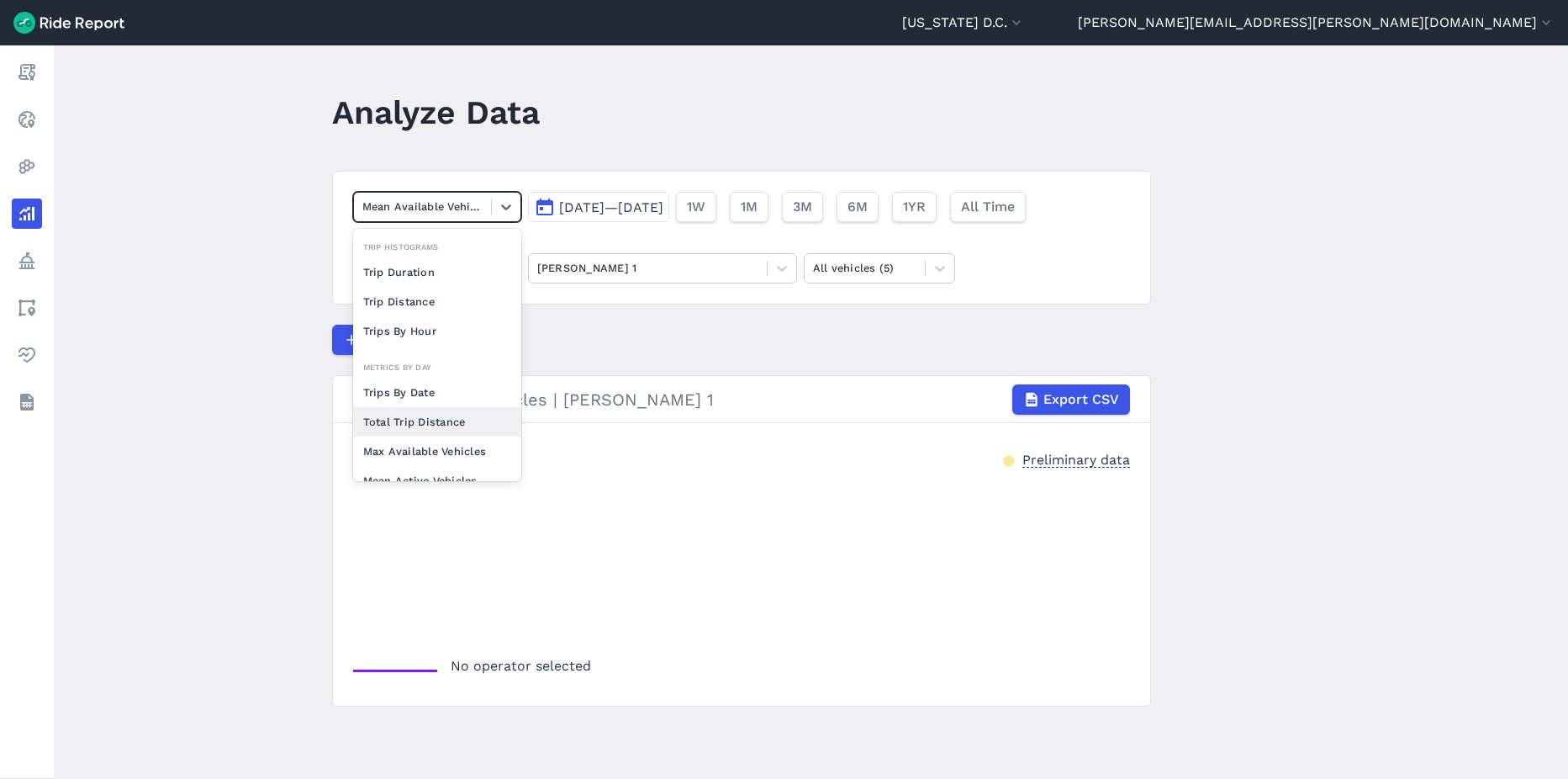
scroll to position [84, 0]
click at [443, 401] on div "Mean Active Vehicles" at bounding box center [436, 396] width 168 height 29
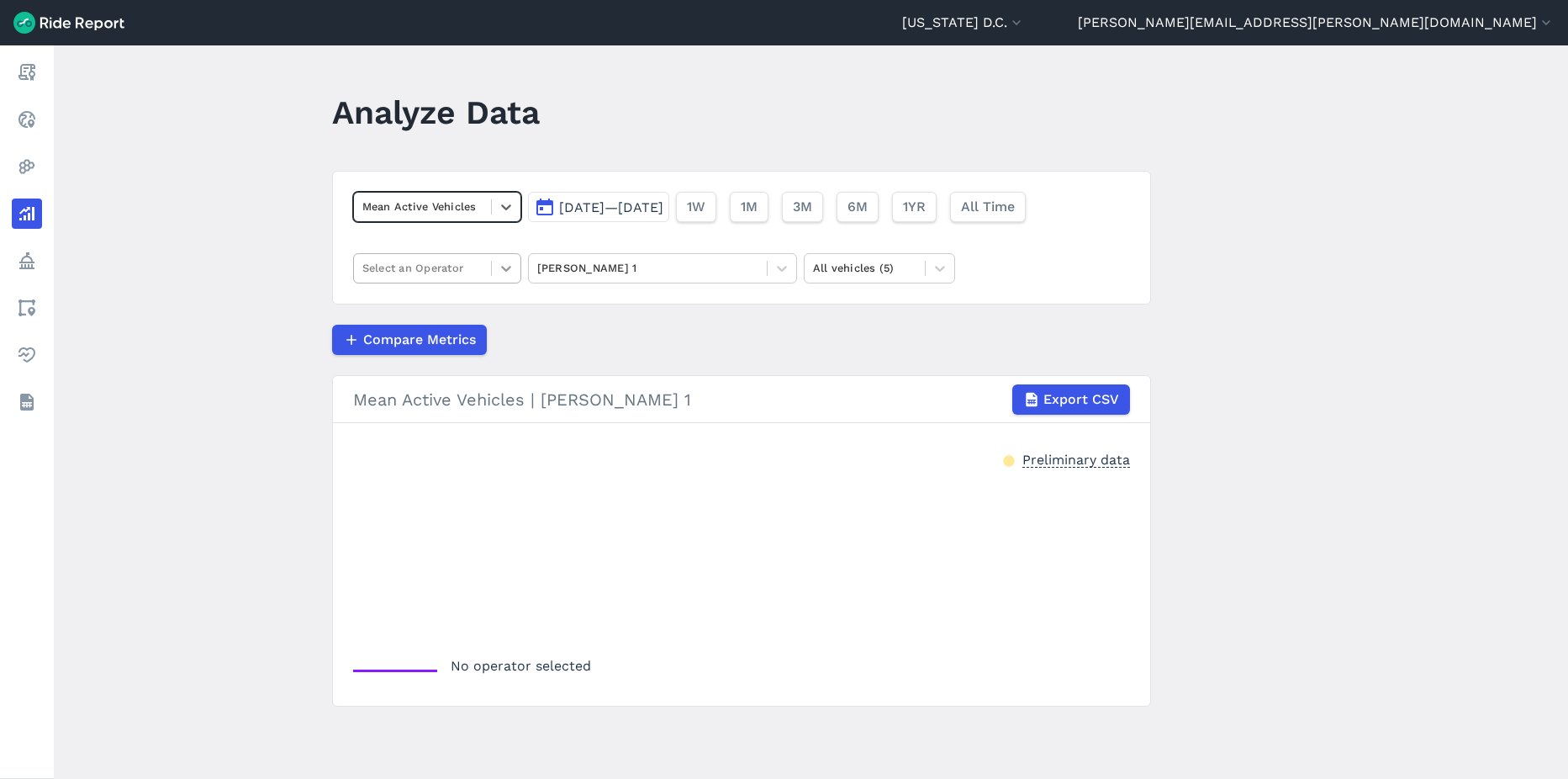
click at [498, 273] on icon at bounding box center [507, 269] width 17 height 17
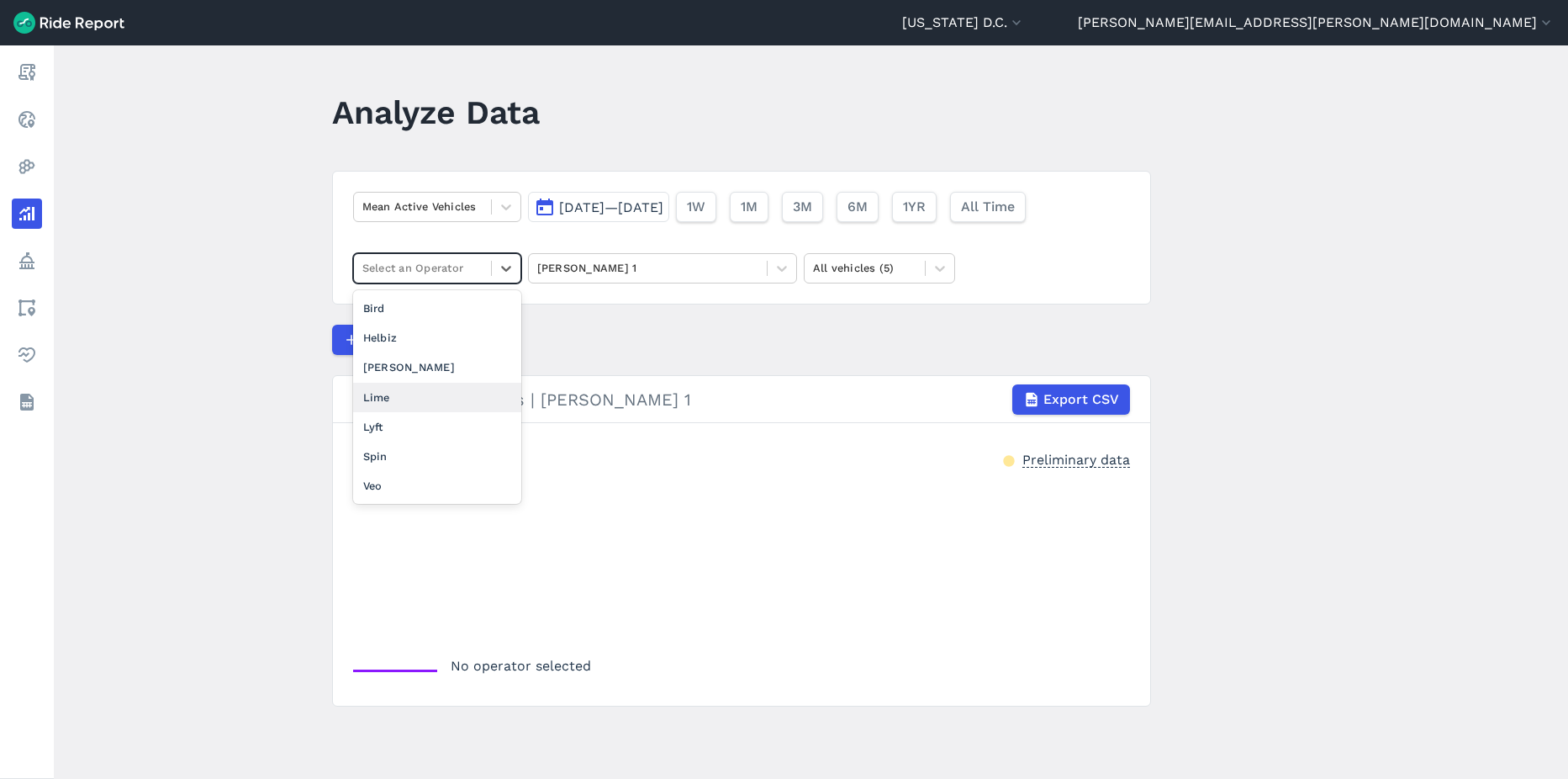
click at [415, 402] on div "Lime" at bounding box center [436, 397] width 168 height 29
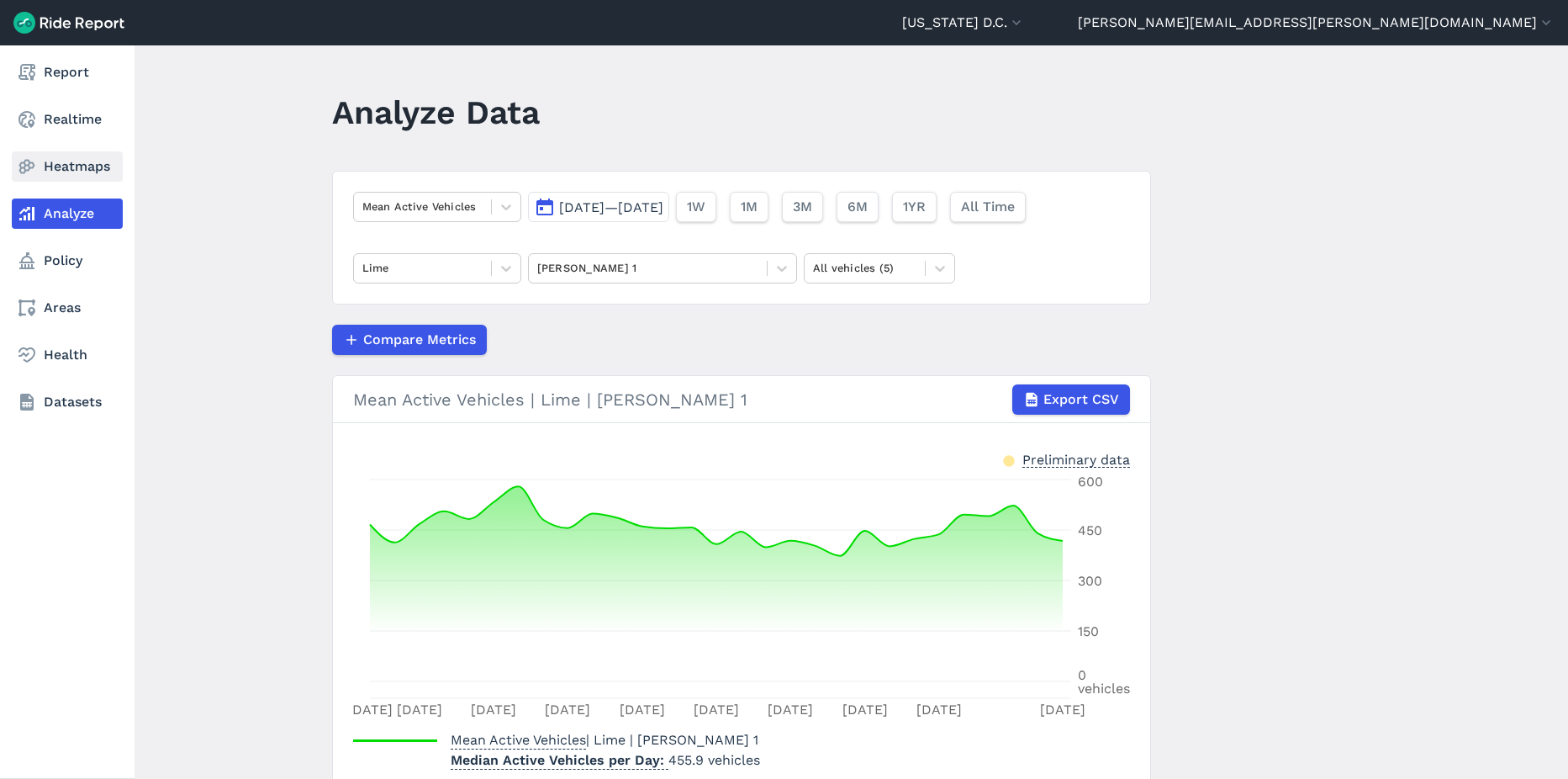
click at [72, 169] on link "Heatmaps" at bounding box center [66, 167] width 111 height 30
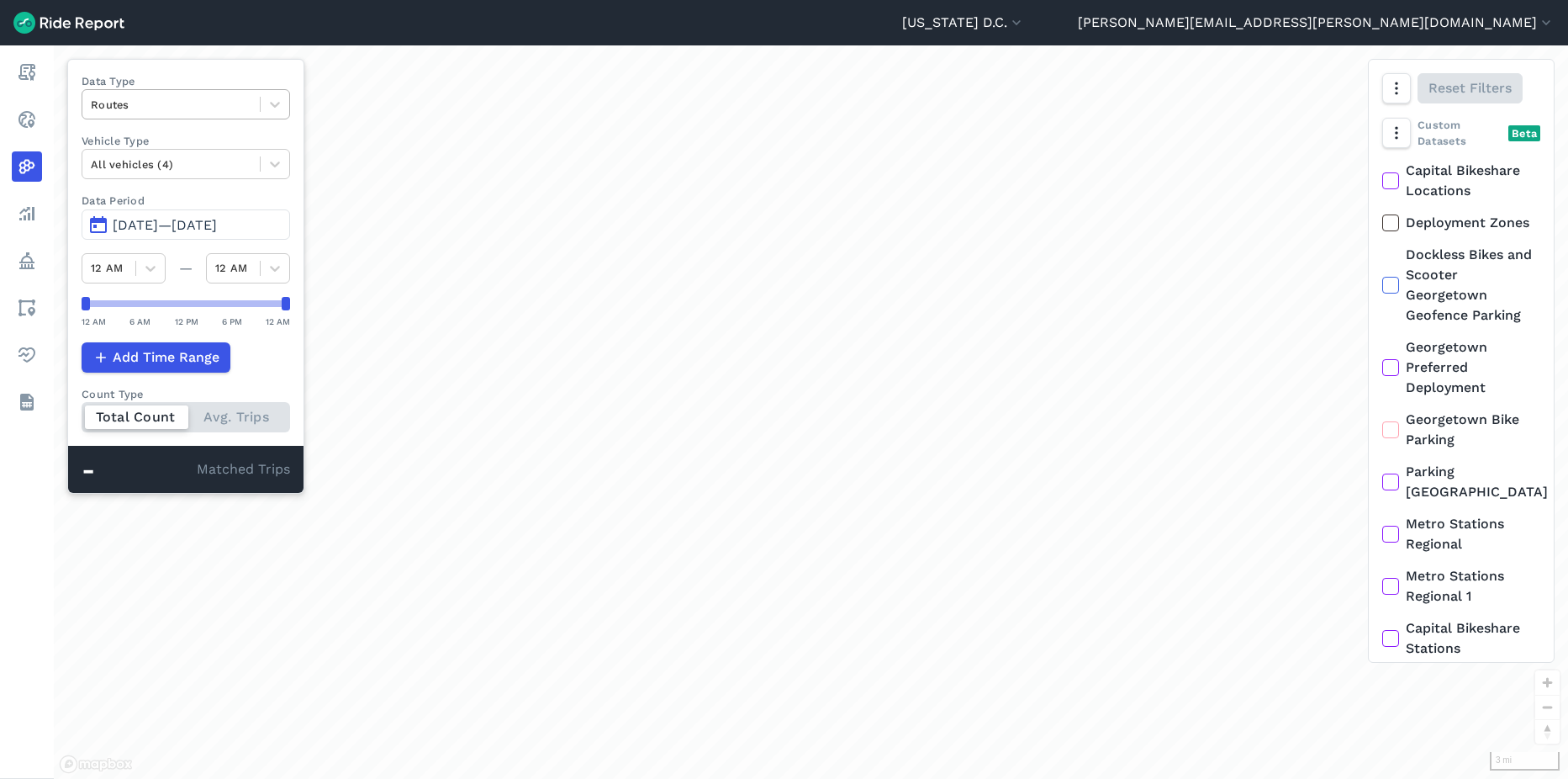
click at [141, 93] on div "Routes" at bounding box center [171, 104] width 177 height 26
click at [223, 74] on label "Data Type" at bounding box center [186, 81] width 209 height 16
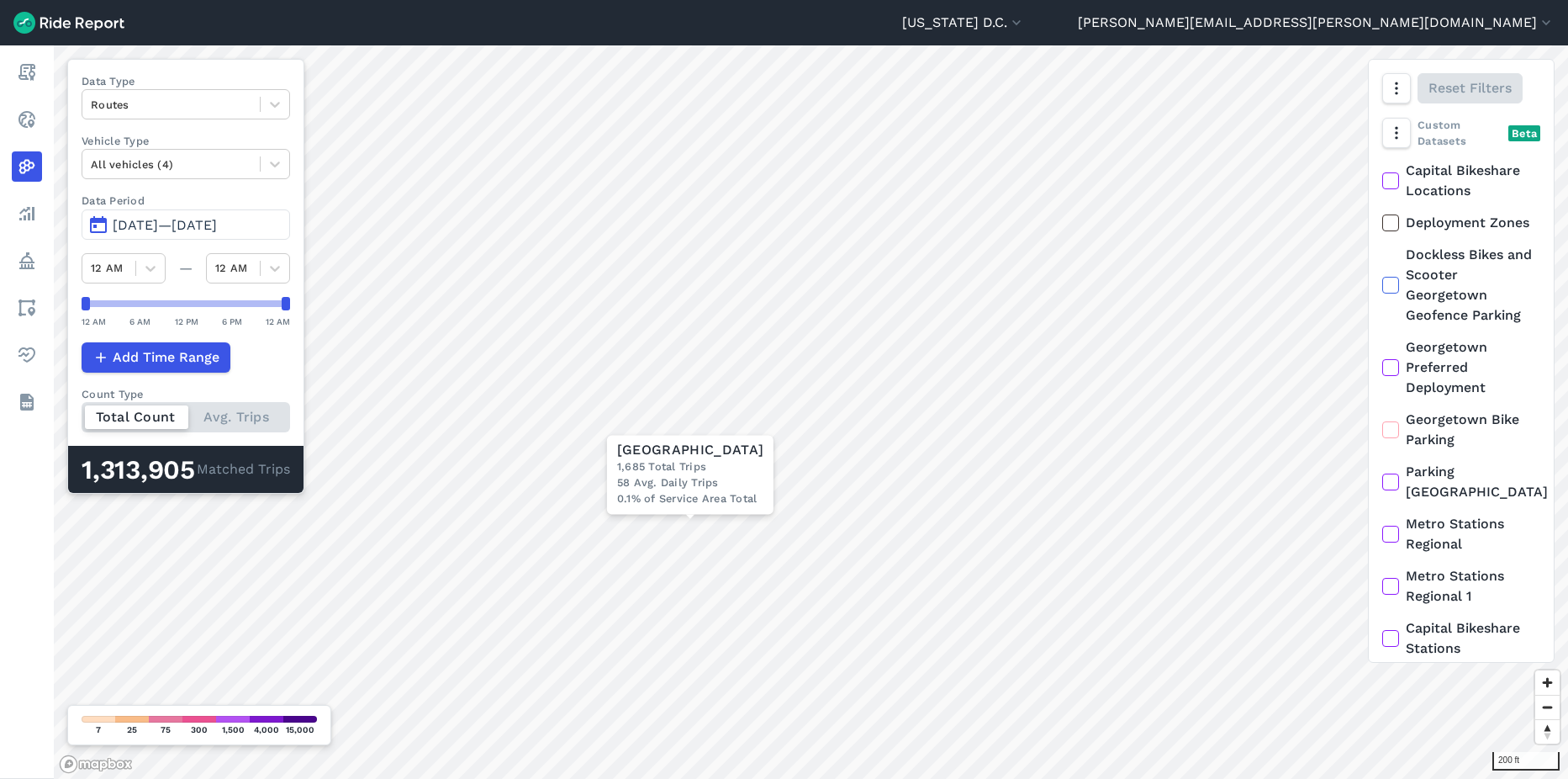
click at [244, 420] on div "Total Count Avg. Trips" at bounding box center [186, 417] width 209 height 30
click at [82, 413] on input "Count Type Total Count Avg. Trips" at bounding box center [82, 408] width 0 height 11
click at [156, 417] on div "Total Count Avg. Trips" at bounding box center [186, 417] width 209 height 30
click at [82, 413] on input "Count Type Total Count Avg. Trips" at bounding box center [82, 408] width 0 height 11
click at [1025, 17] on button "[US_STATE] D.C." at bounding box center [963, 22] width 122 height 20
